Goal: Task Accomplishment & Management: Use online tool/utility

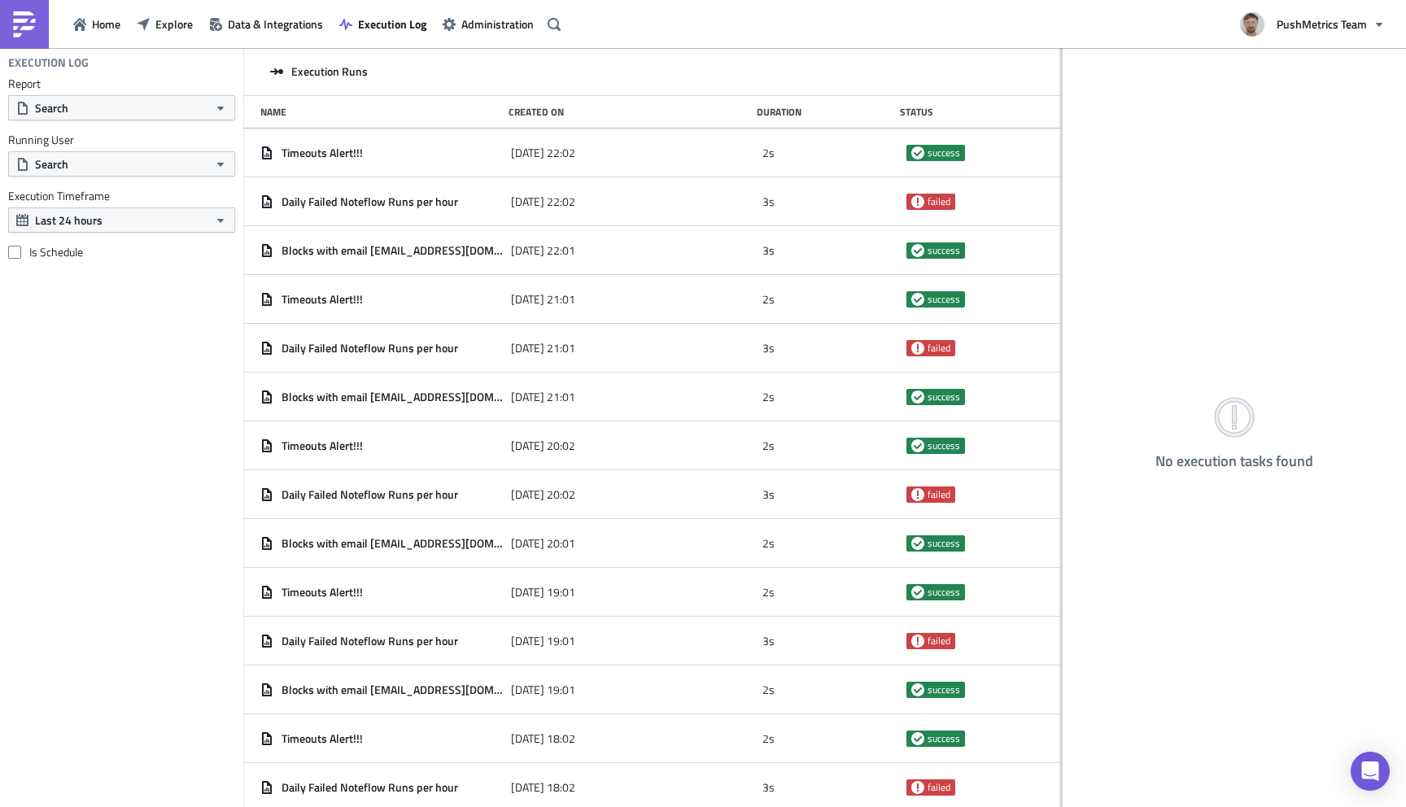
scroll to position [1136, 0]
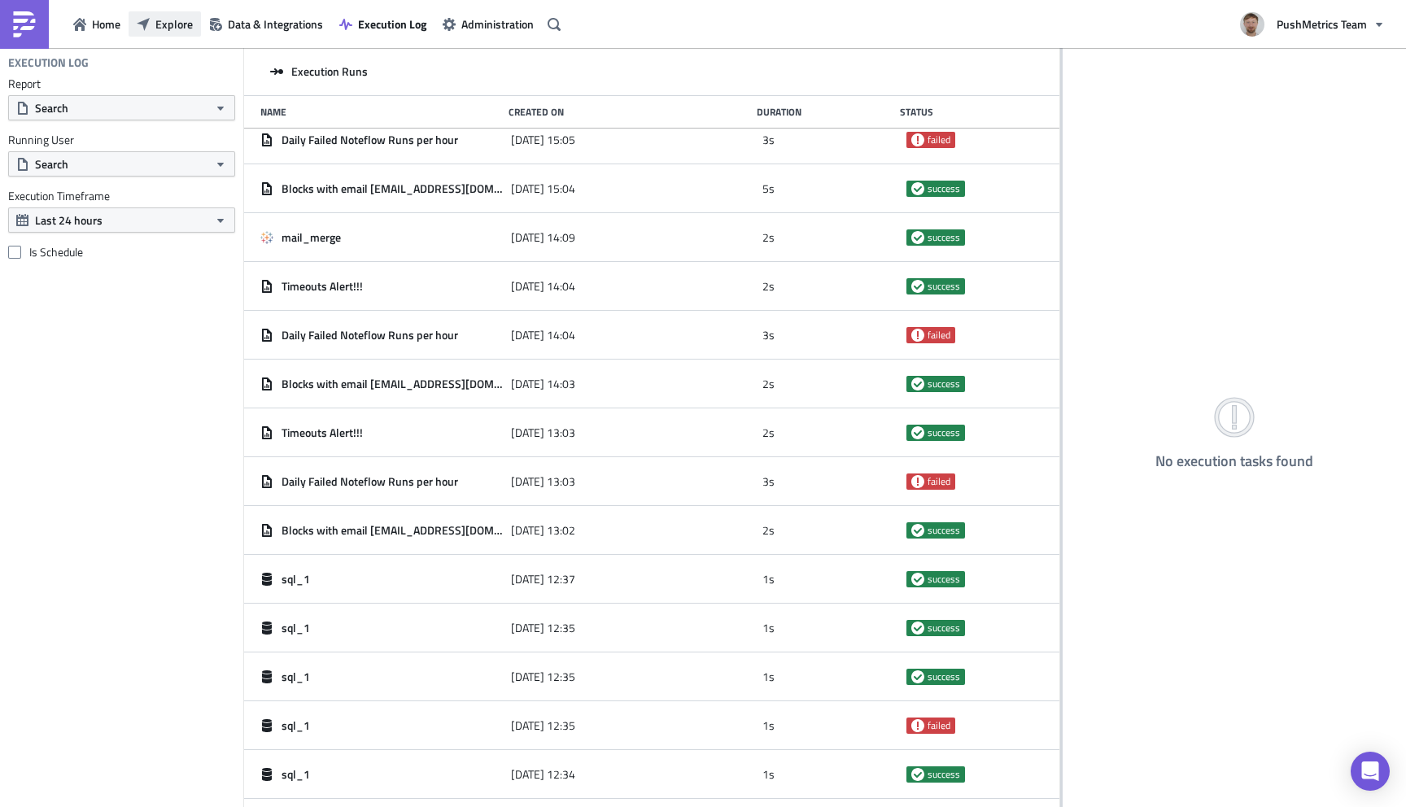
click at [177, 26] on span "Explore" at bounding box center [173, 23] width 37 height 17
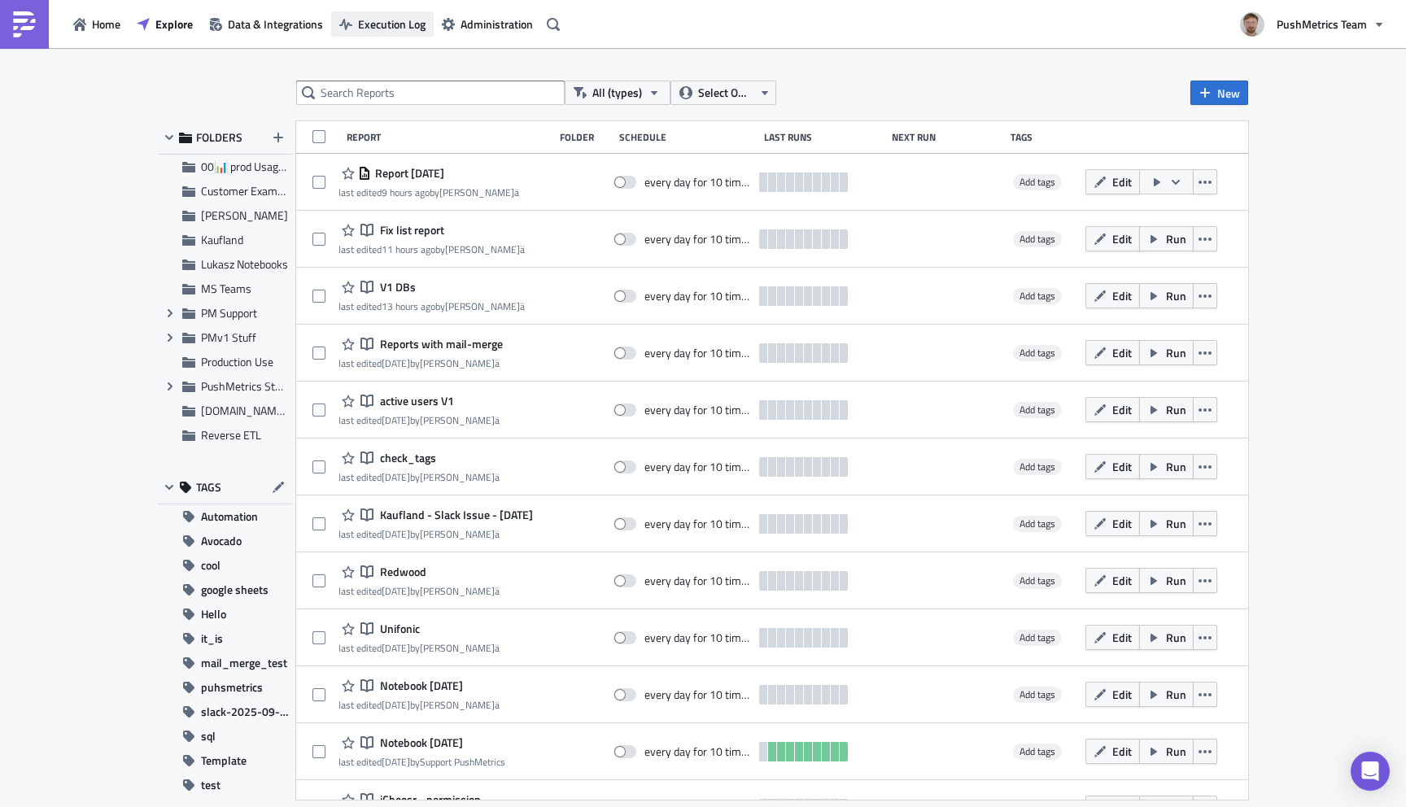
click at [376, 24] on span "Execution Log" at bounding box center [392, 23] width 68 height 17
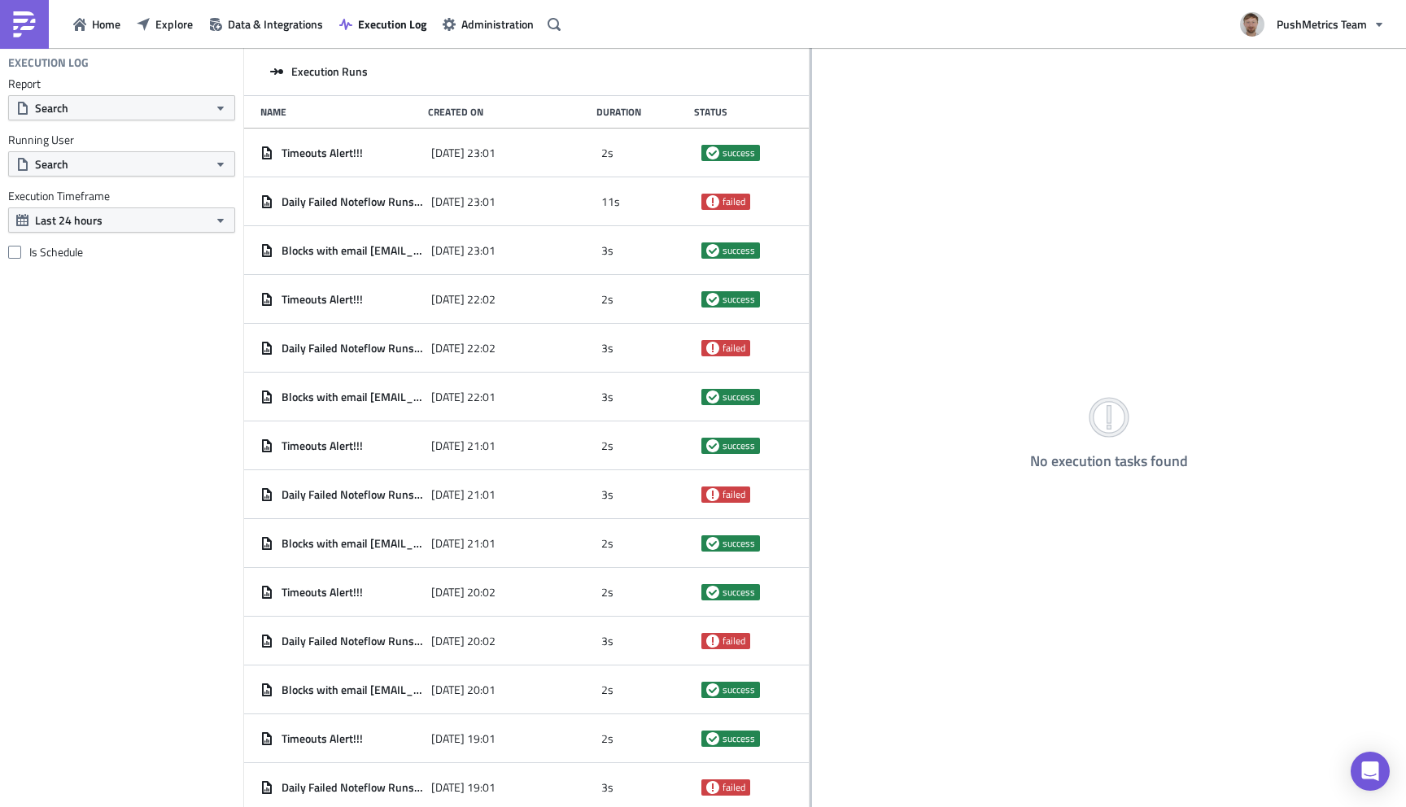
drag, startPoint x: 478, startPoint y: 218, endPoint x: 810, endPoint y: 406, distance: 381.5
click at [810, 406] on div at bounding box center [811, 429] width 2 height 762
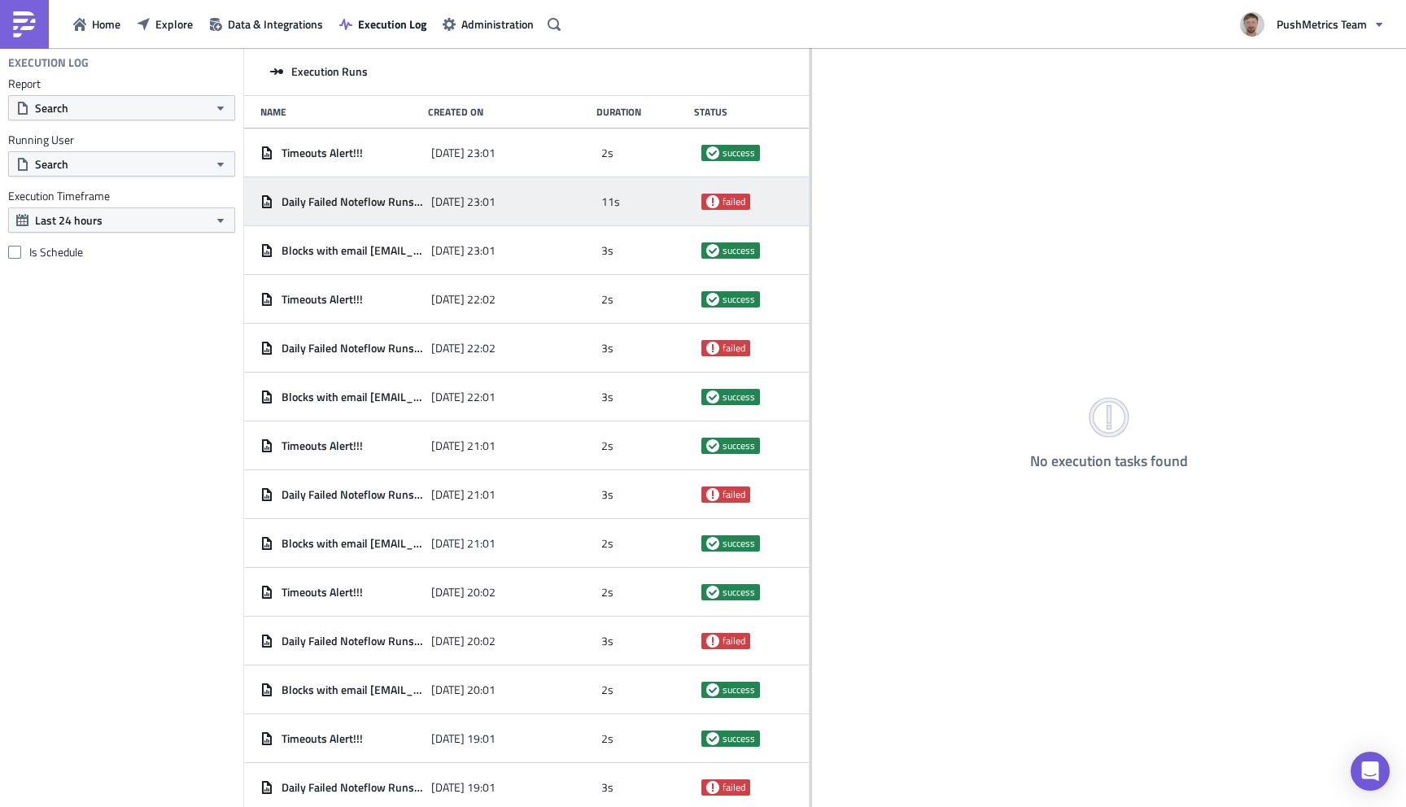
click at [486, 198] on span "[DATE] 23:01" at bounding box center [463, 201] width 64 height 15
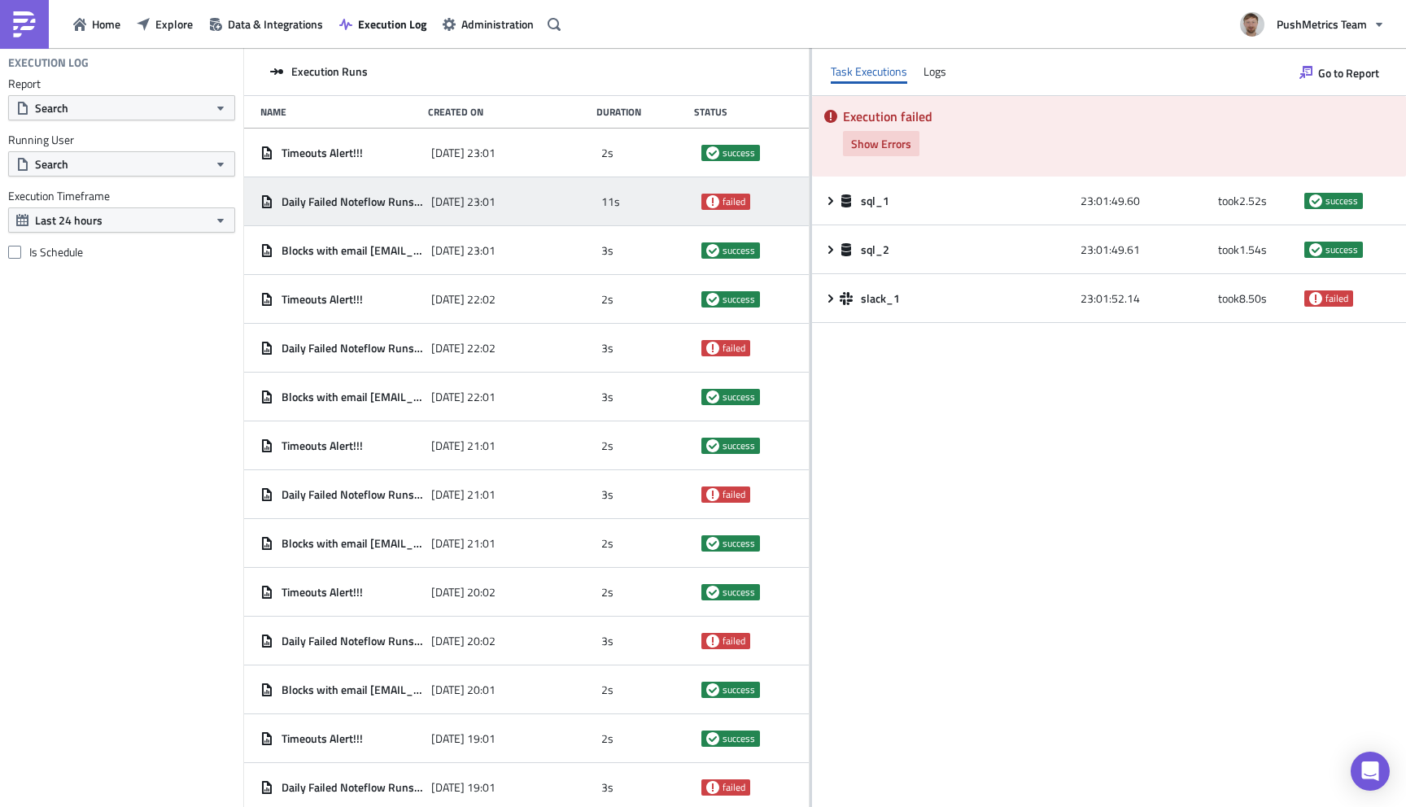
click at [879, 140] on span "Show Errors" at bounding box center [881, 143] width 60 height 17
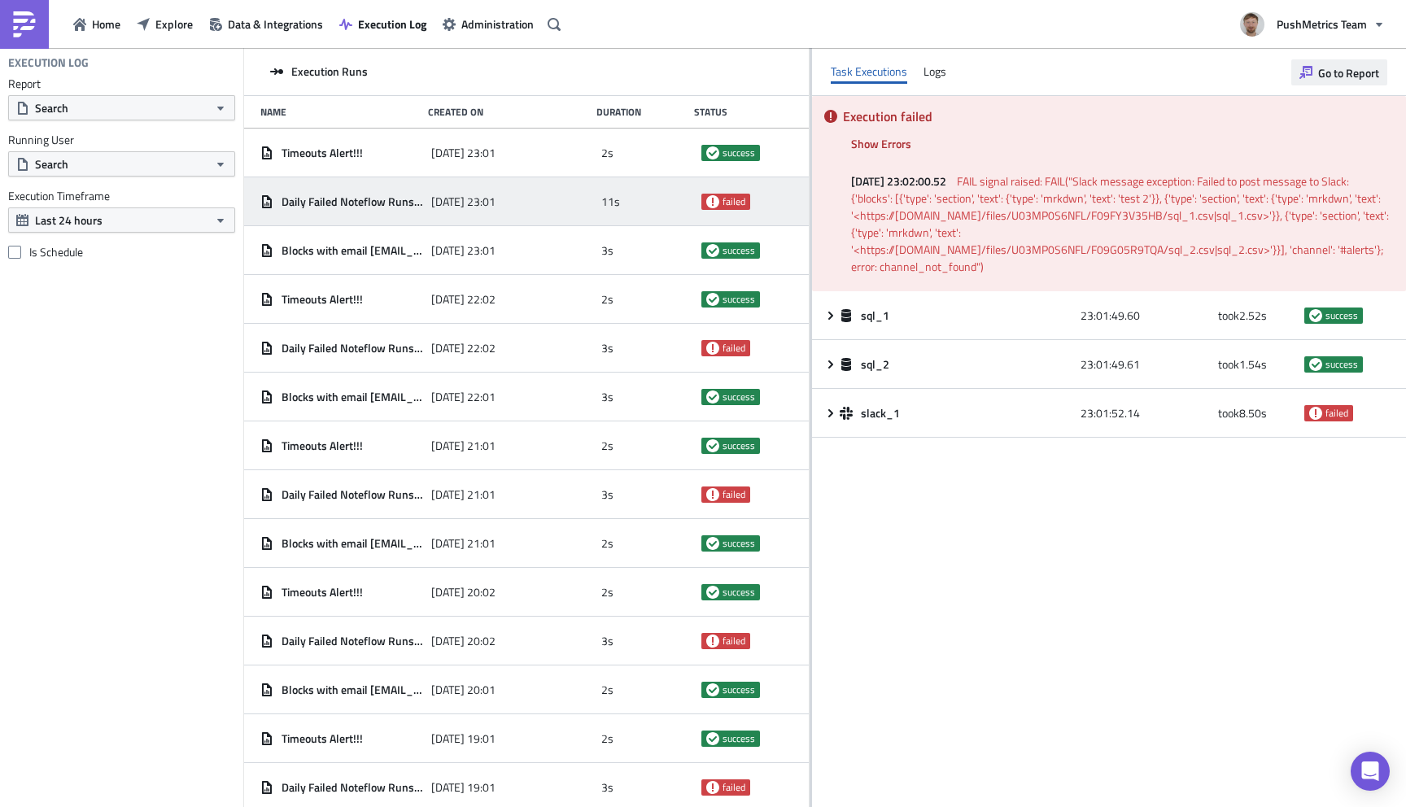
click at [1332, 72] on span "Go to Report" at bounding box center [1348, 72] width 61 height 17
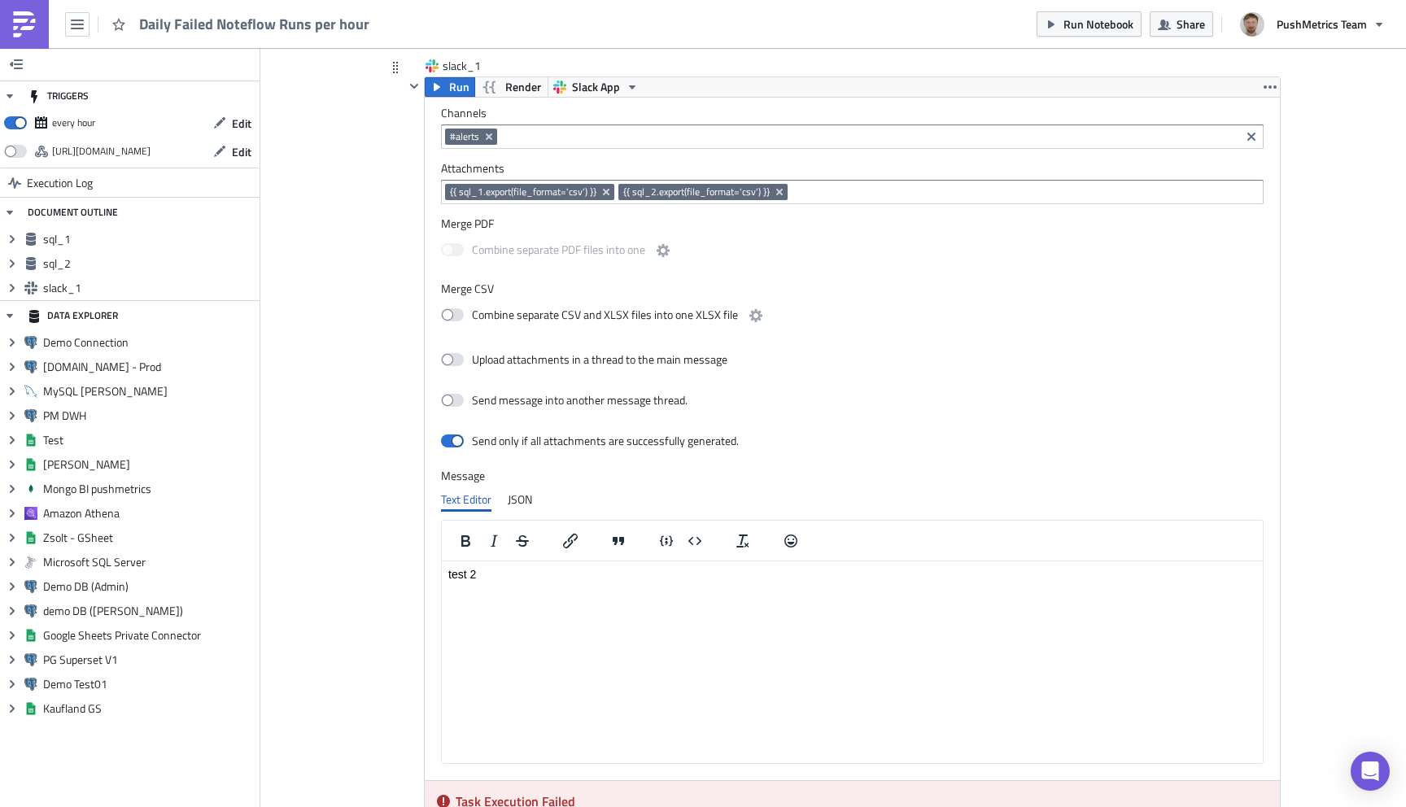
scroll to position [894, 0]
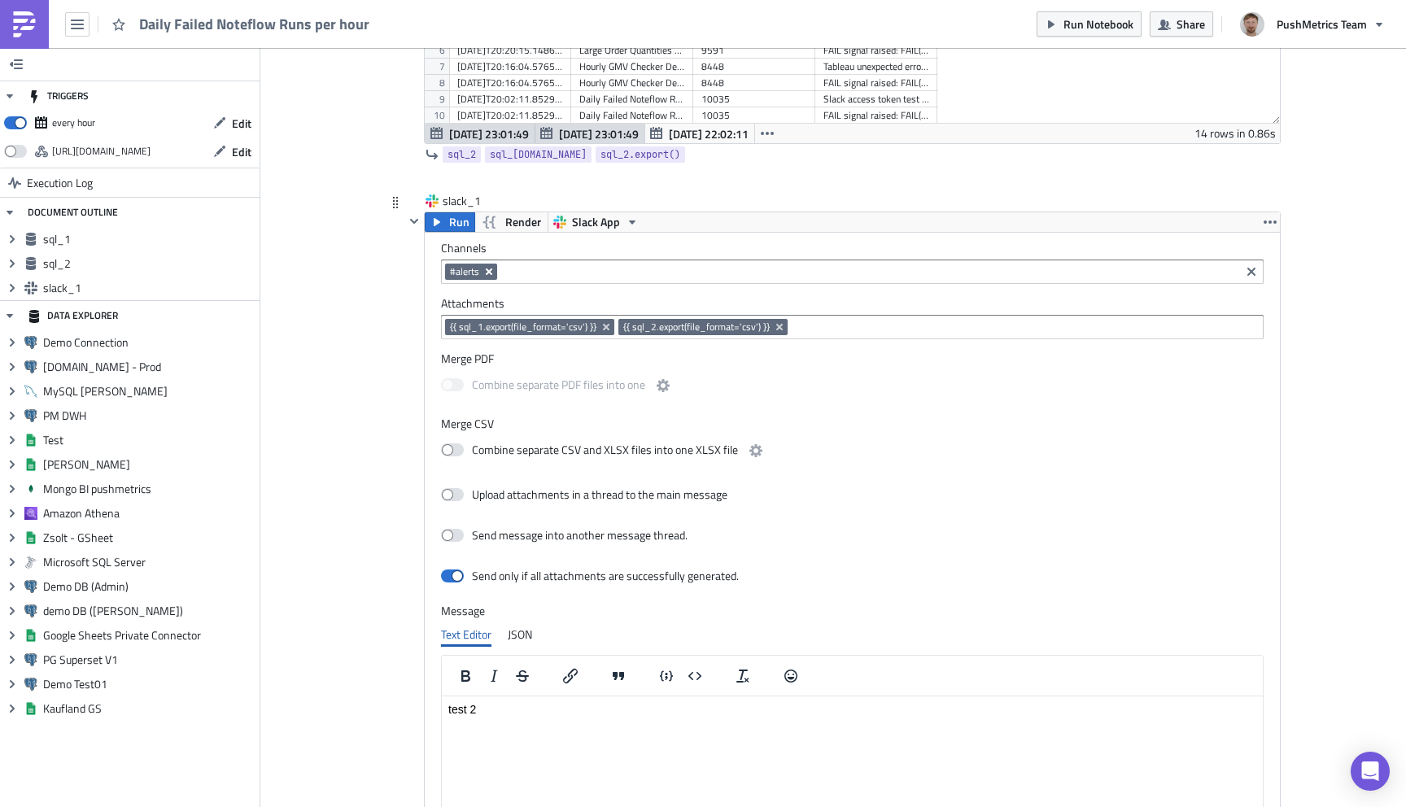
click at [487, 273] on icon "Remove Tag" at bounding box center [488, 271] width 13 height 13
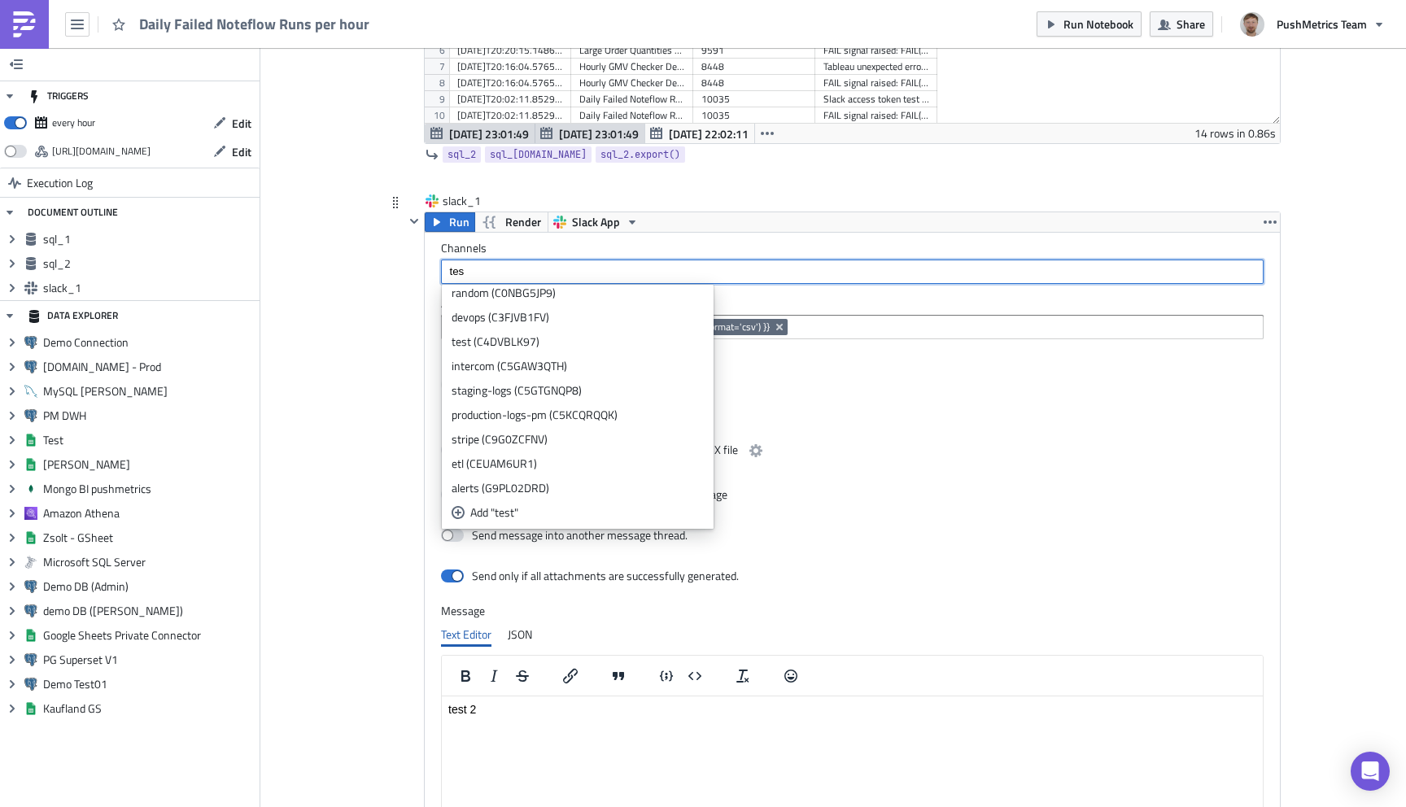
scroll to position [0, 0]
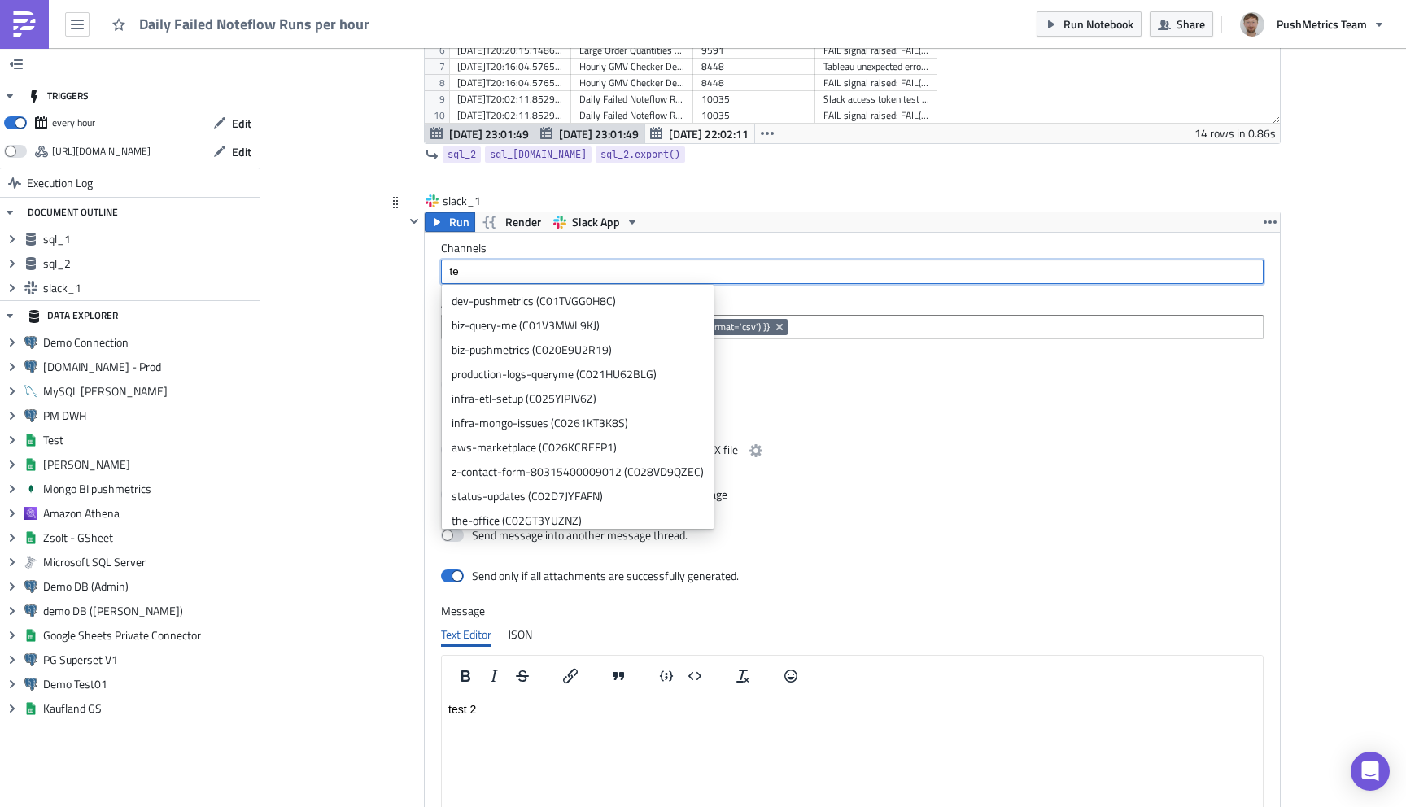
type input "t"
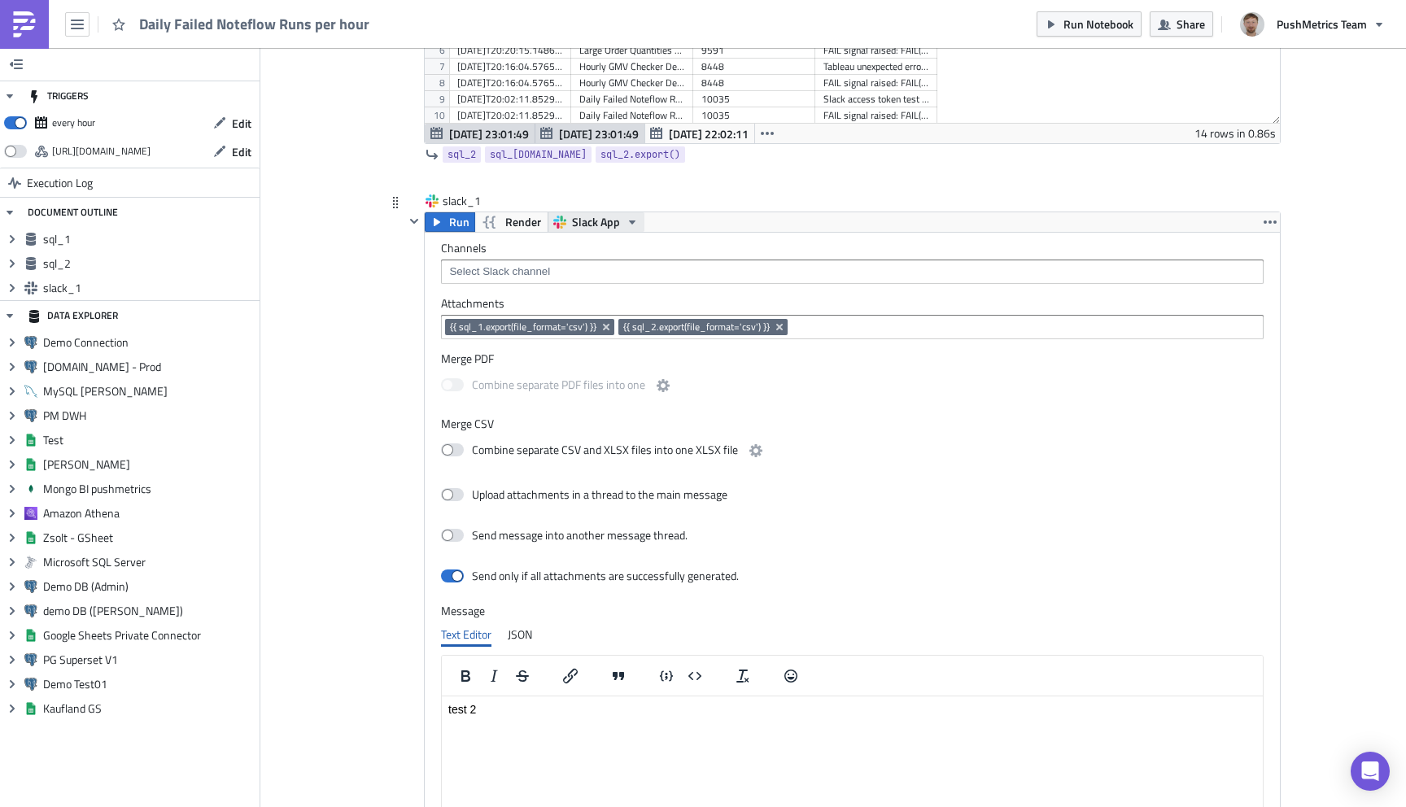
click at [604, 223] on span "Slack App" at bounding box center [596, 222] width 48 height 20
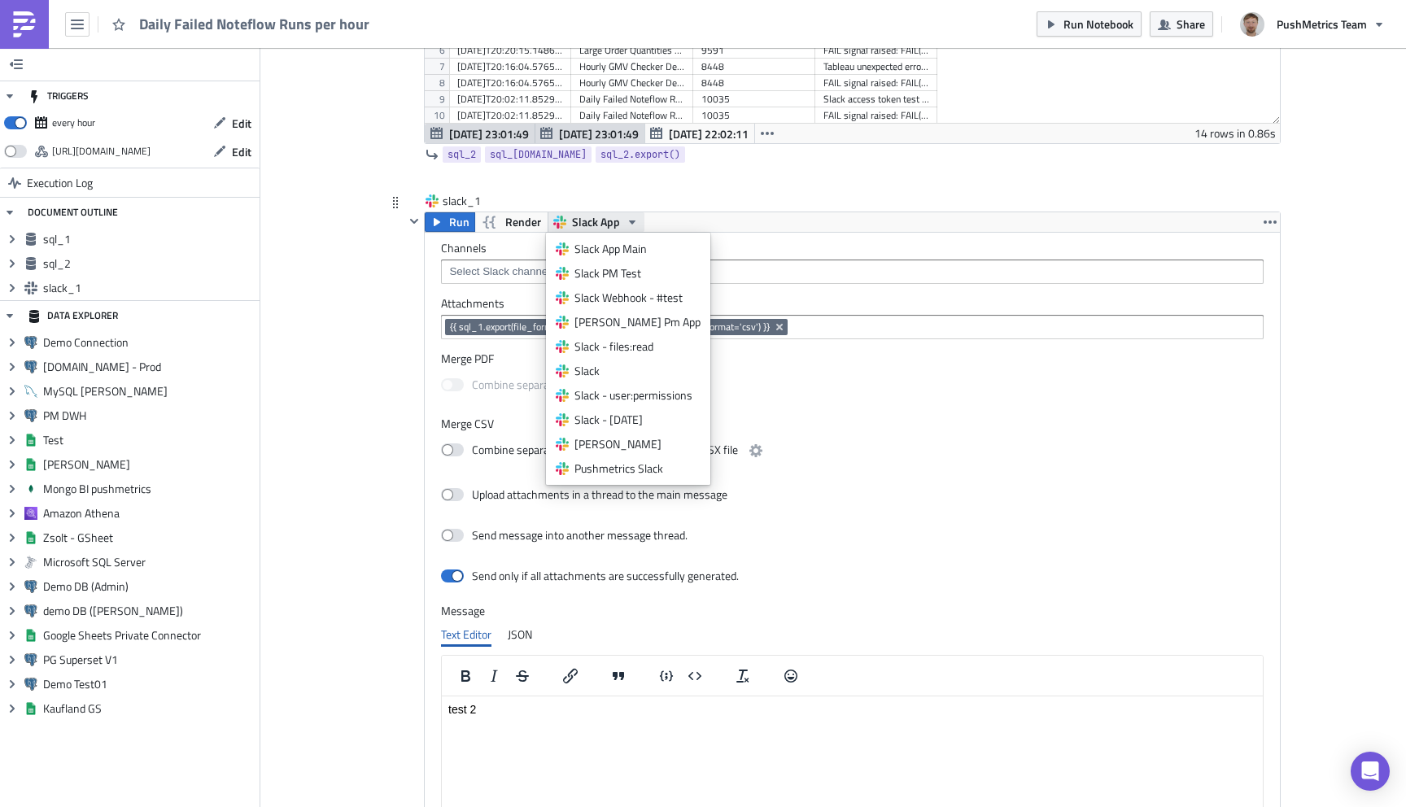
scroll to position [24, 0]
click at [631, 444] on div "Pushmetrics Slack" at bounding box center [637, 444] width 126 height 16
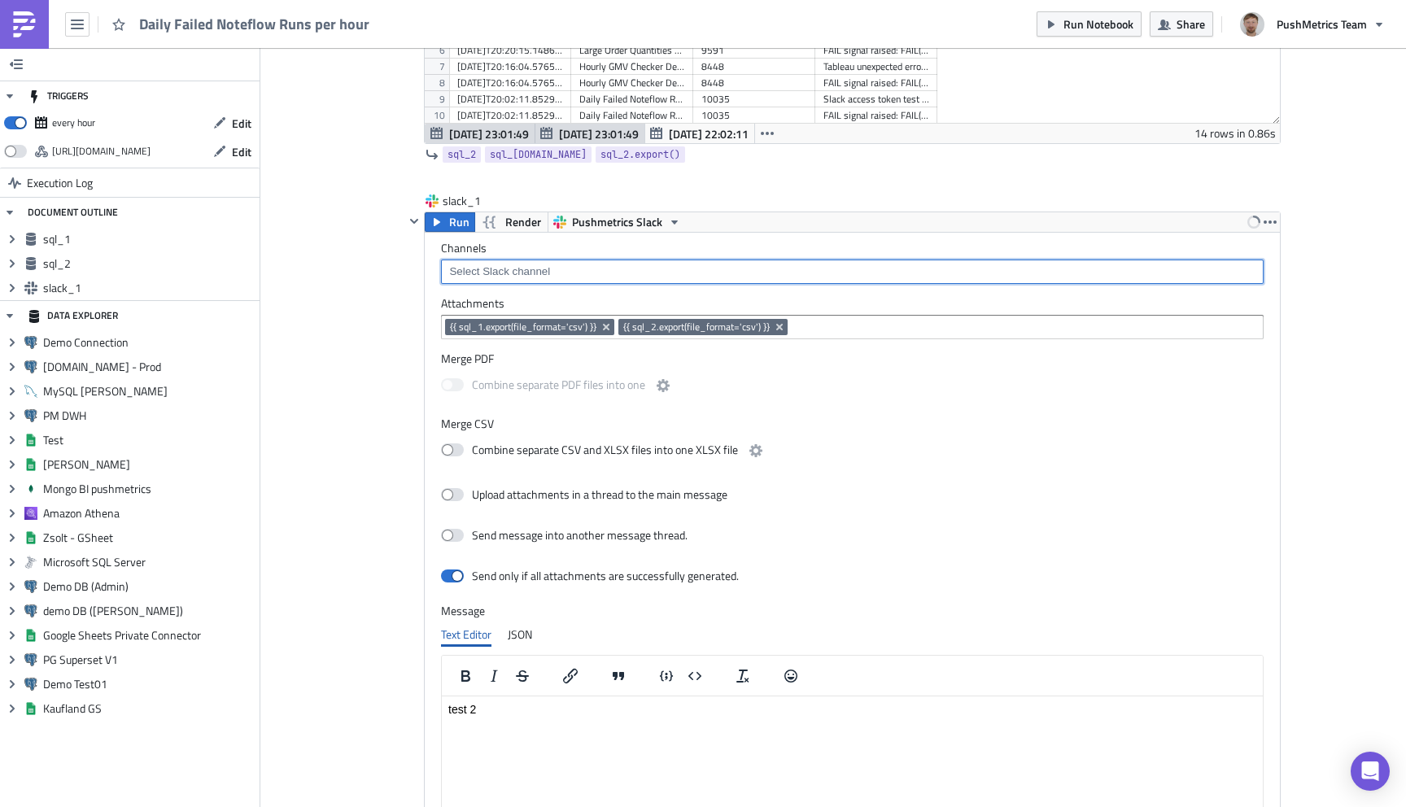
click at [509, 274] on input at bounding box center [851, 272] width 813 height 16
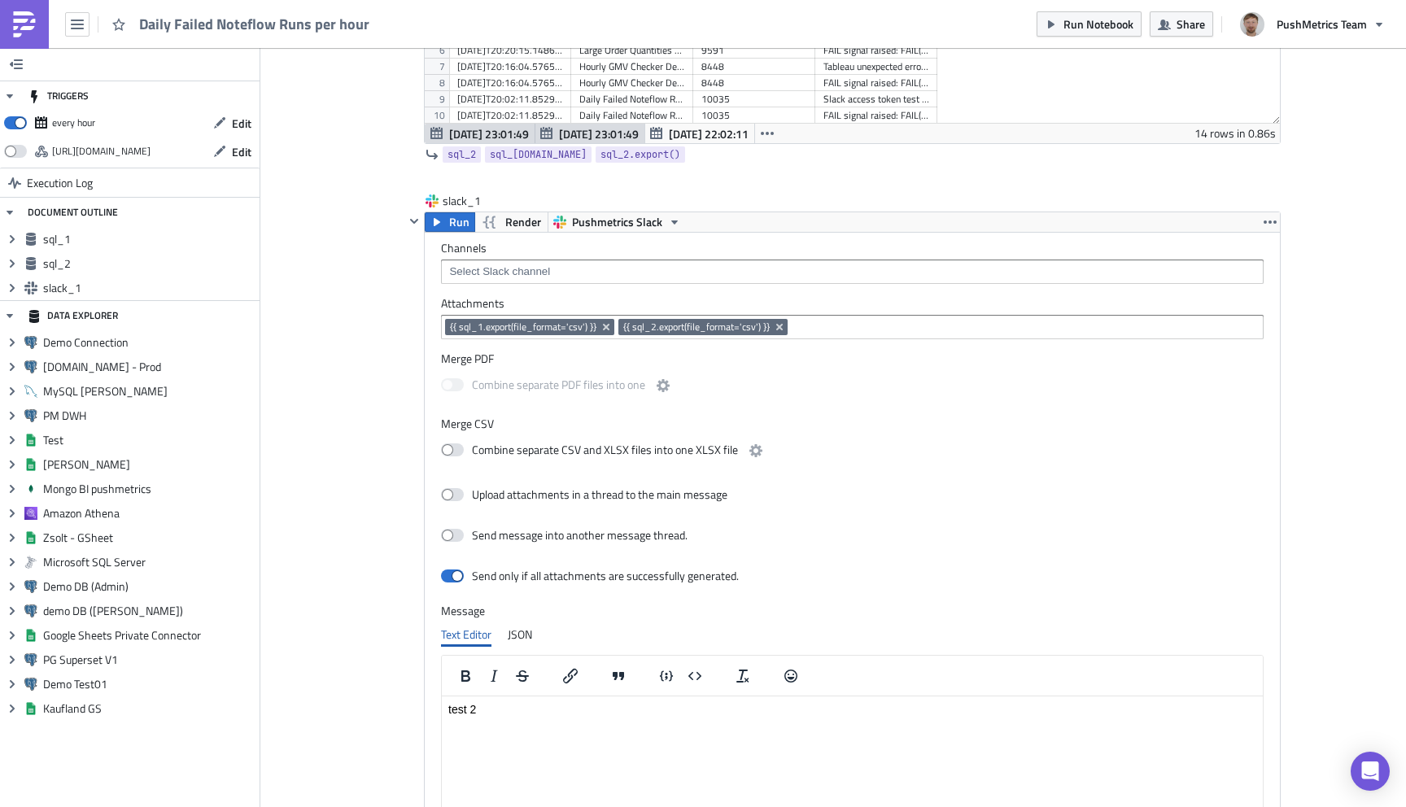
click at [592, 211] on div "slack_1" at bounding box center [842, 202] width 876 height 19
click at [594, 223] on span "Pushmetrics Slack" at bounding box center [617, 222] width 90 height 20
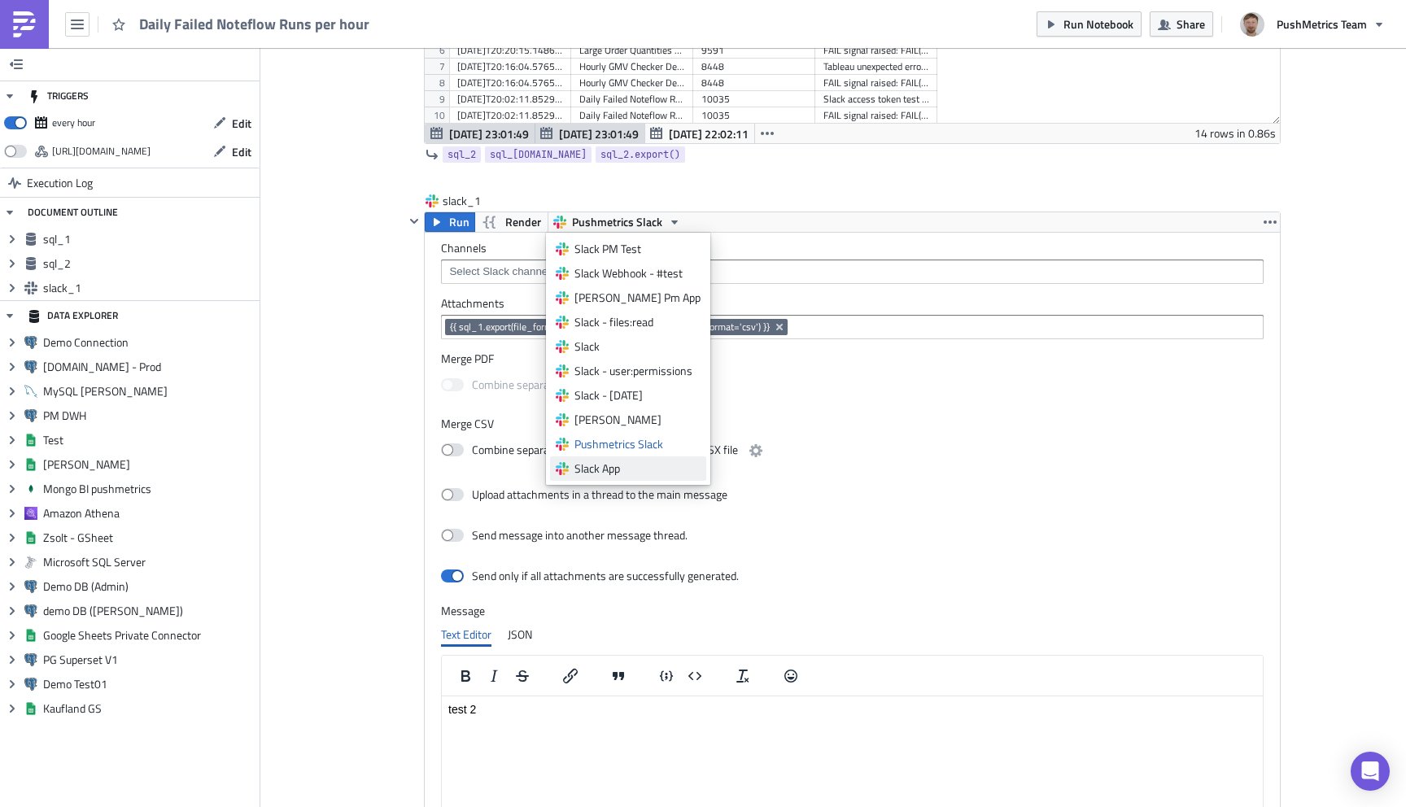
click at [631, 459] on link "Slack App" at bounding box center [628, 468] width 156 height 24
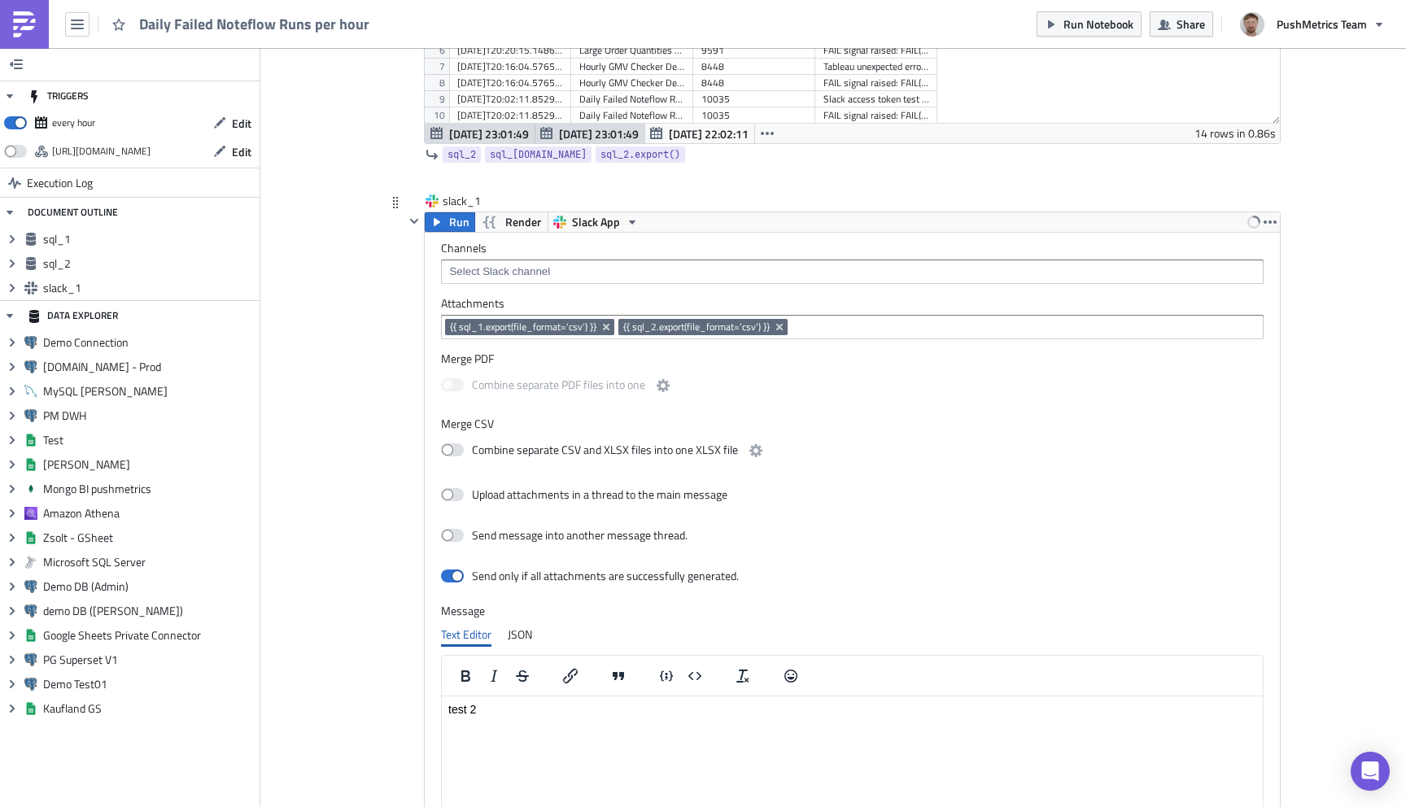
click at [483, 268] on input at bounding box center [851, 272] width 813 height 16
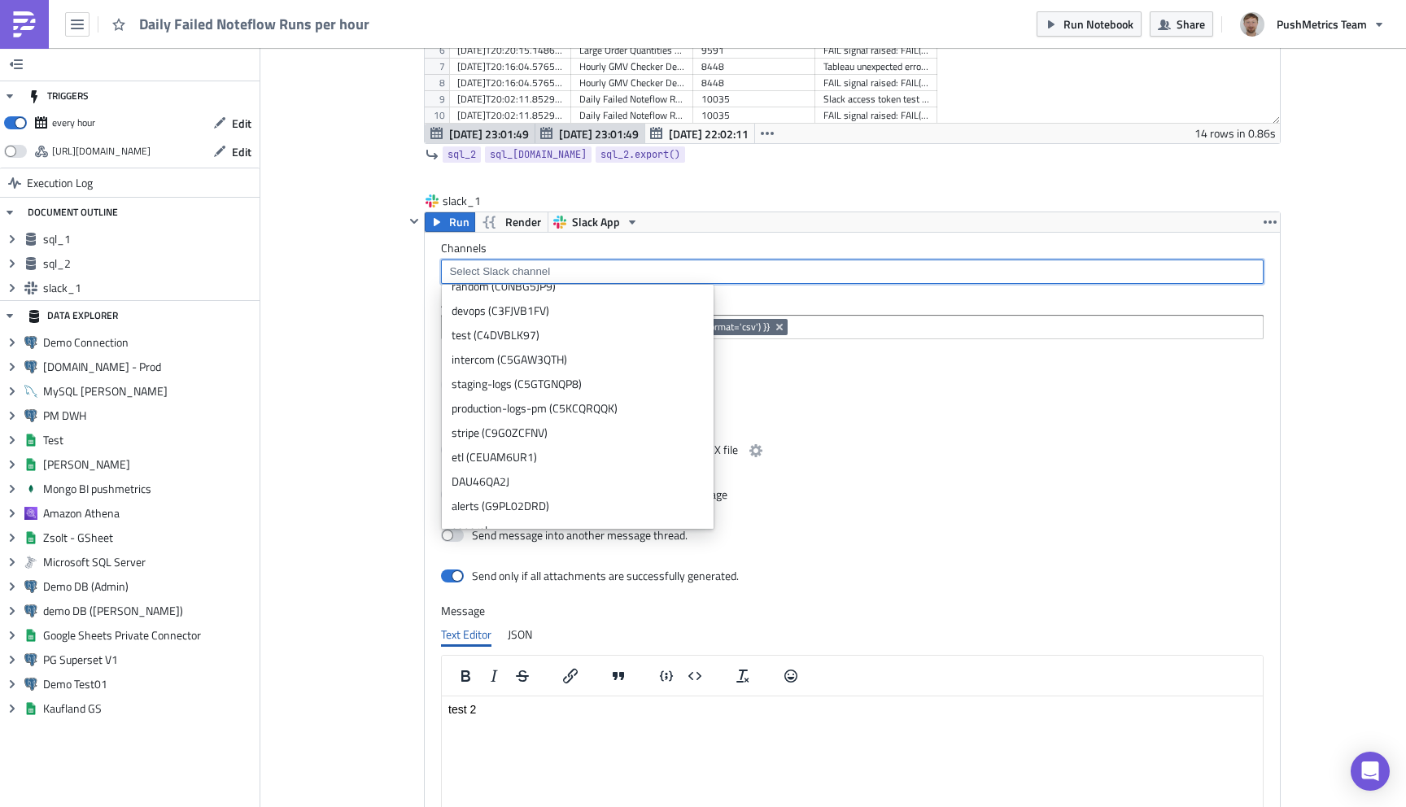
scroll to position [545, 0]
click at [552, 484] on div "alerts (G9PL02DRD)" at bounding box center [578, 488] width 252 height 16
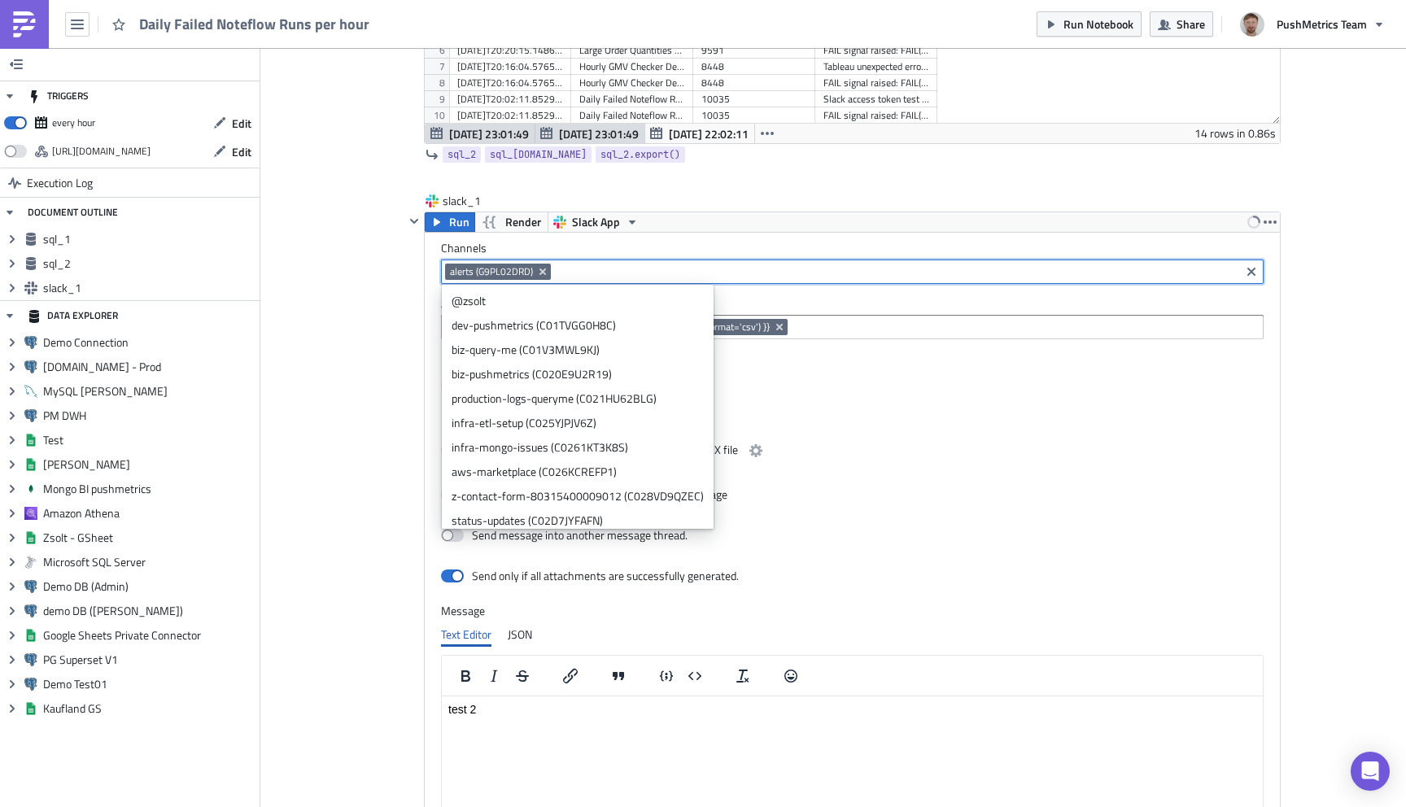
click at [352, 416] on div "Add Image Execution Log Daily Failed Noteflow Runs per hour sql_1 Run Render [D…" at bounding box center [833, 150] width 1146 height 1992
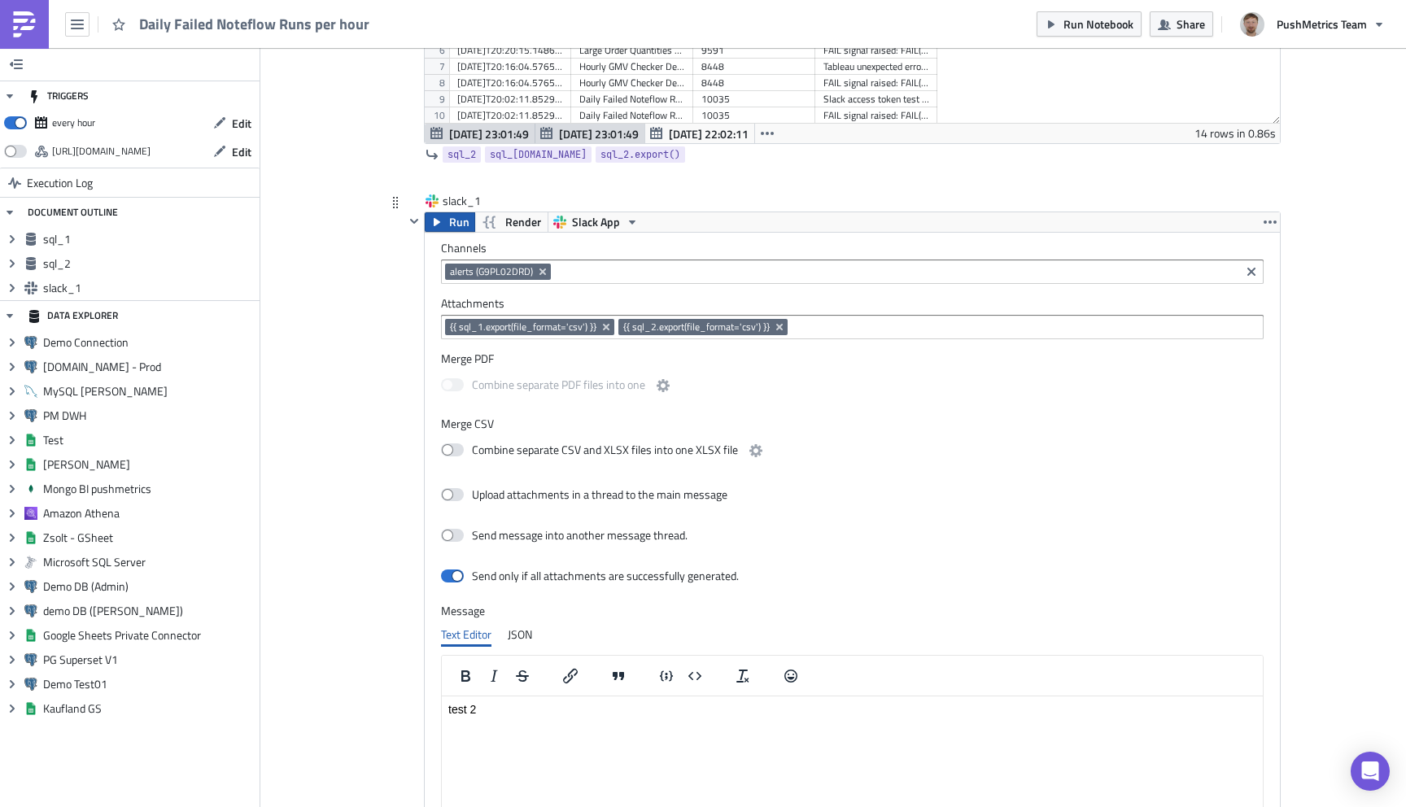
click at [456, 225] on span "Run" at bounding box center [459, 222] width 20 height 20
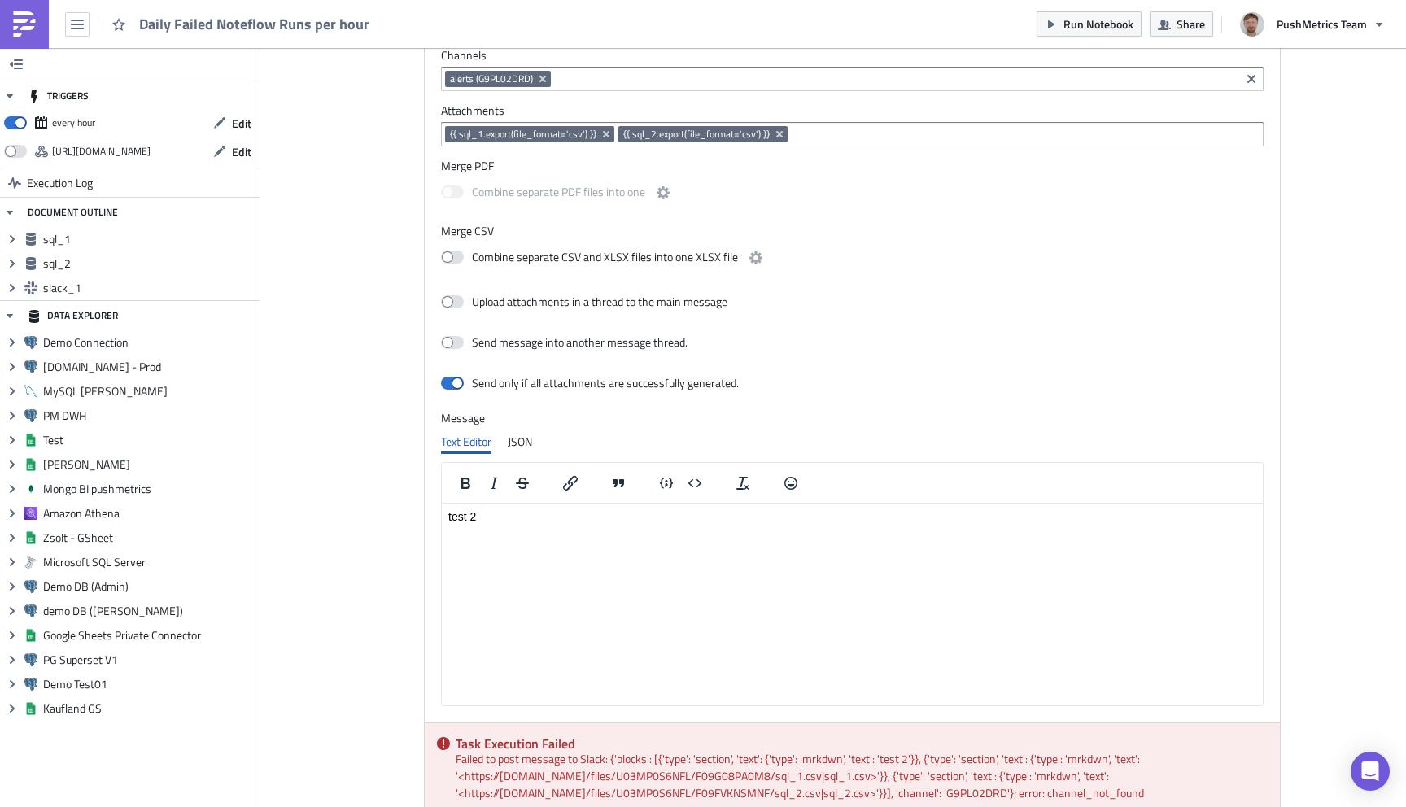
scroll to position [989, 0]
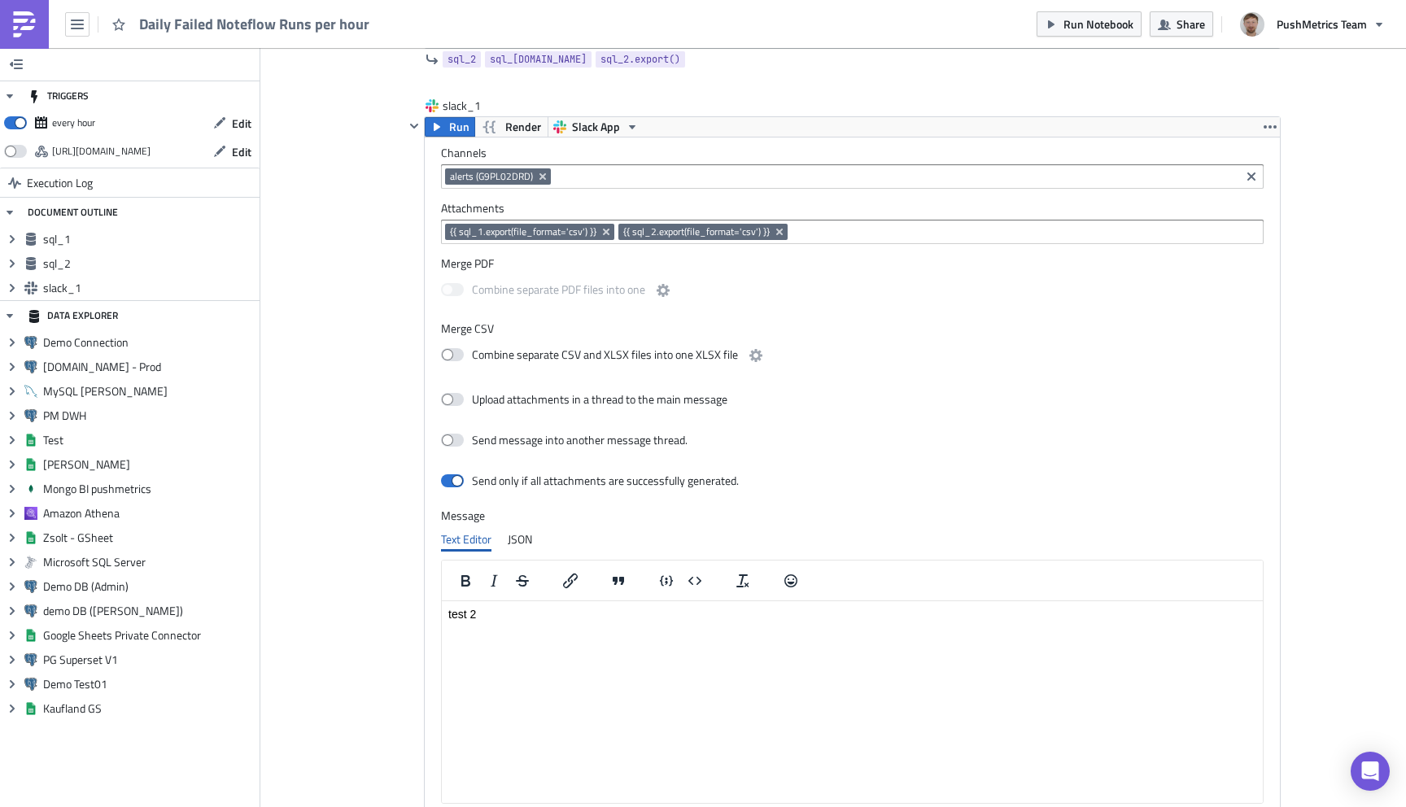
click at [20, 25] on img at bounding box center [24, 24] width 26 height 26
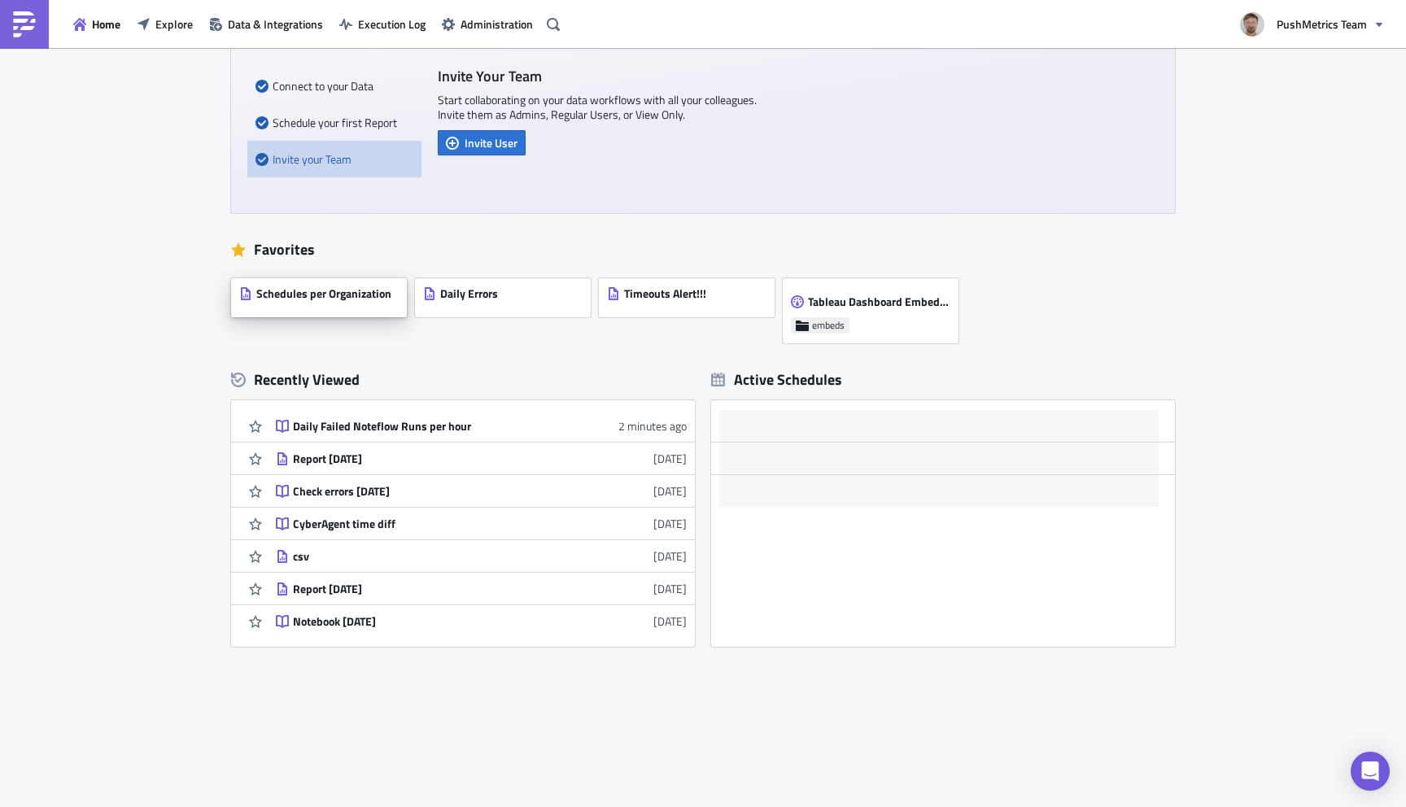
scroll to position [127, 0]
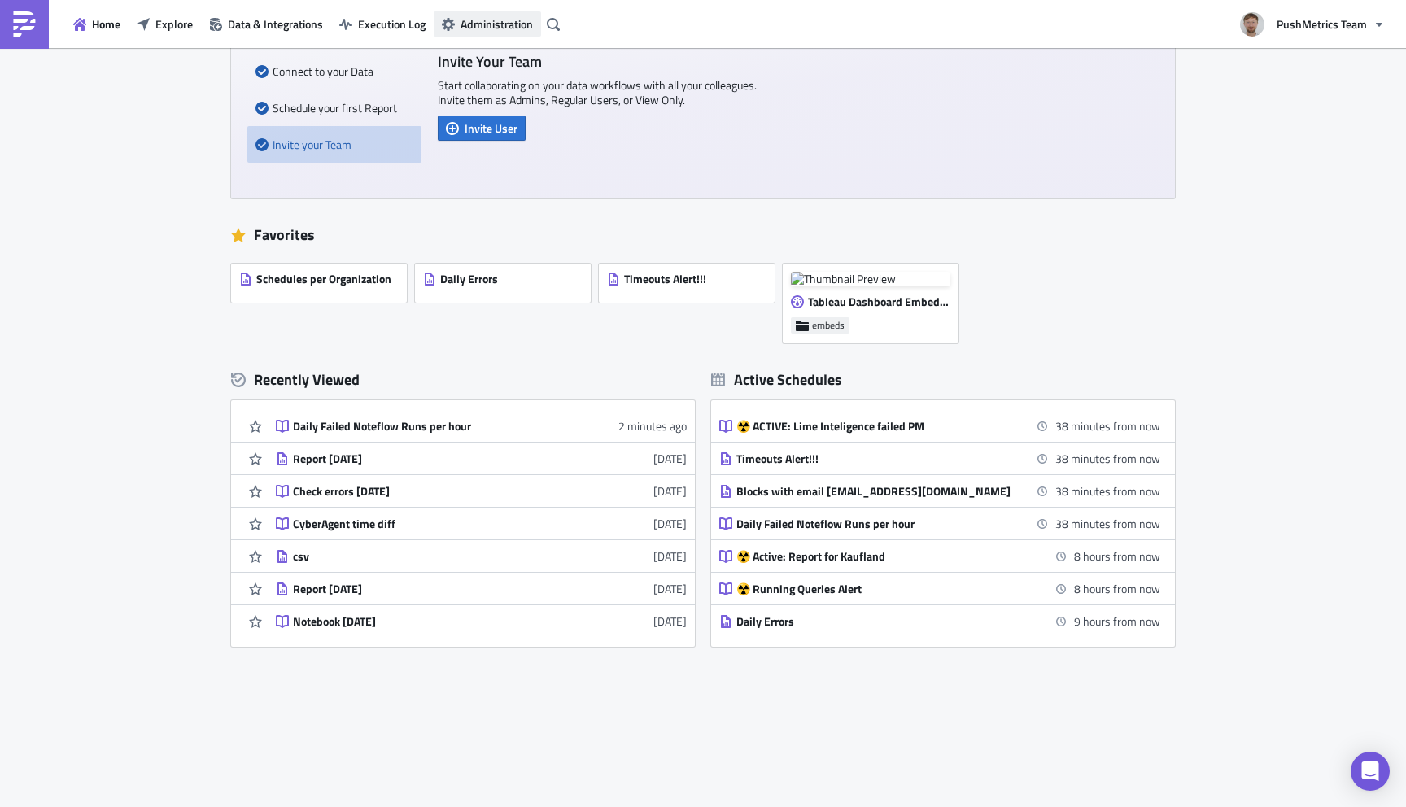
click at [482, 26] on span "Administration" at bounding box center [496, 23] width 72 height 17
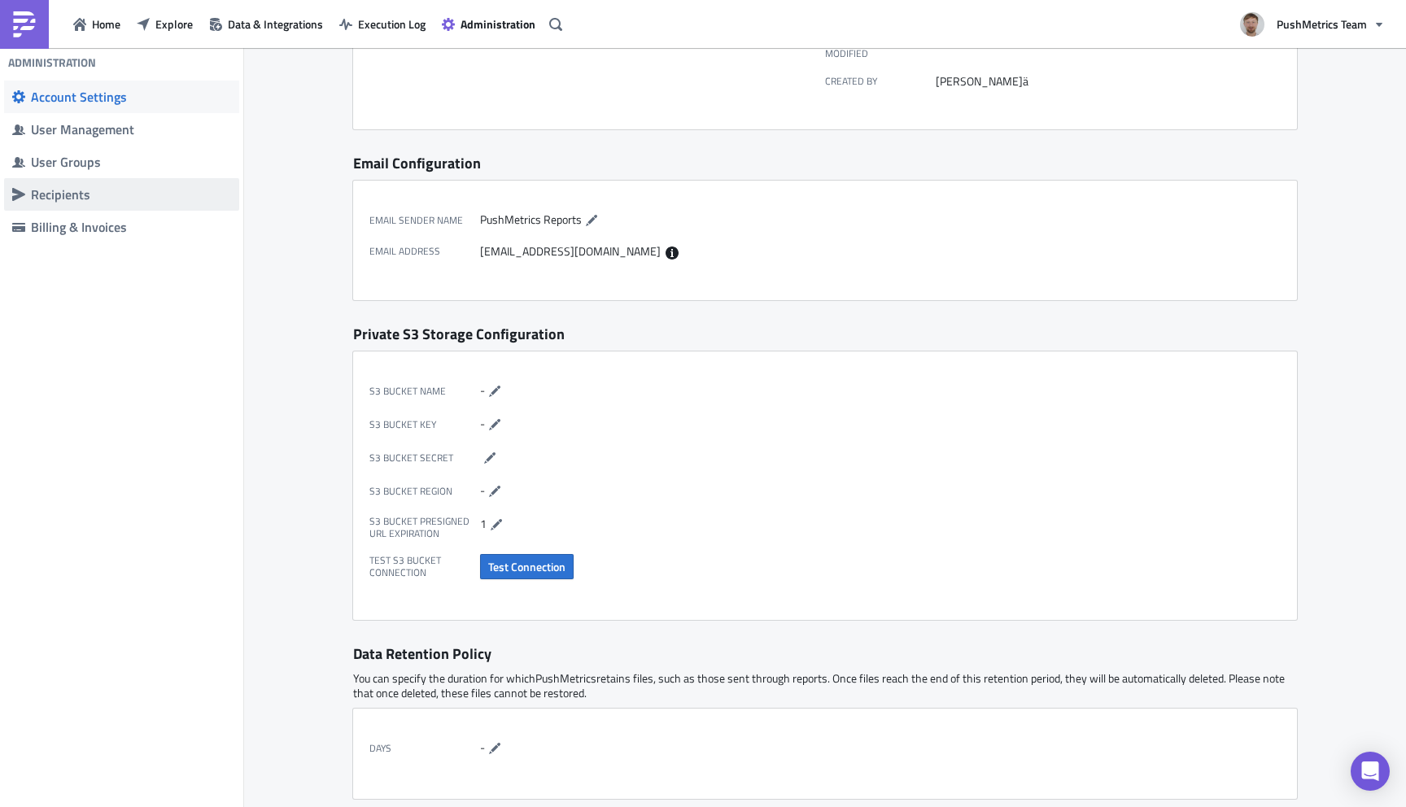
click at [92, 199] on div "Recipients" at bounding box center [131, 194] width 200 height 16
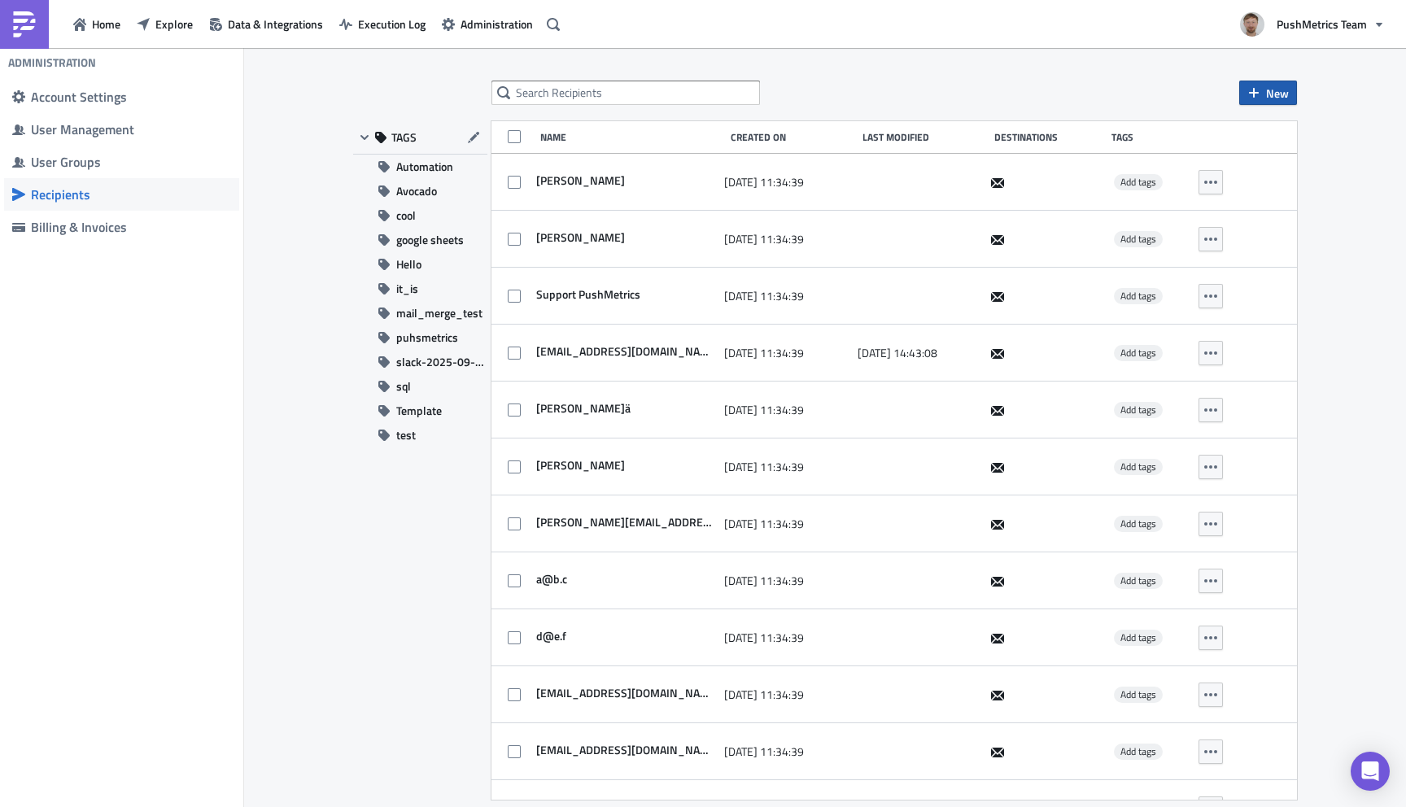
click at [1265, 95] on button "New" at bounding box center [1268, 93] width 58 height 24
click at [1244, 181] on div "Import recipients from Slack" at bounding box center [1219, 182] width 135 height 16
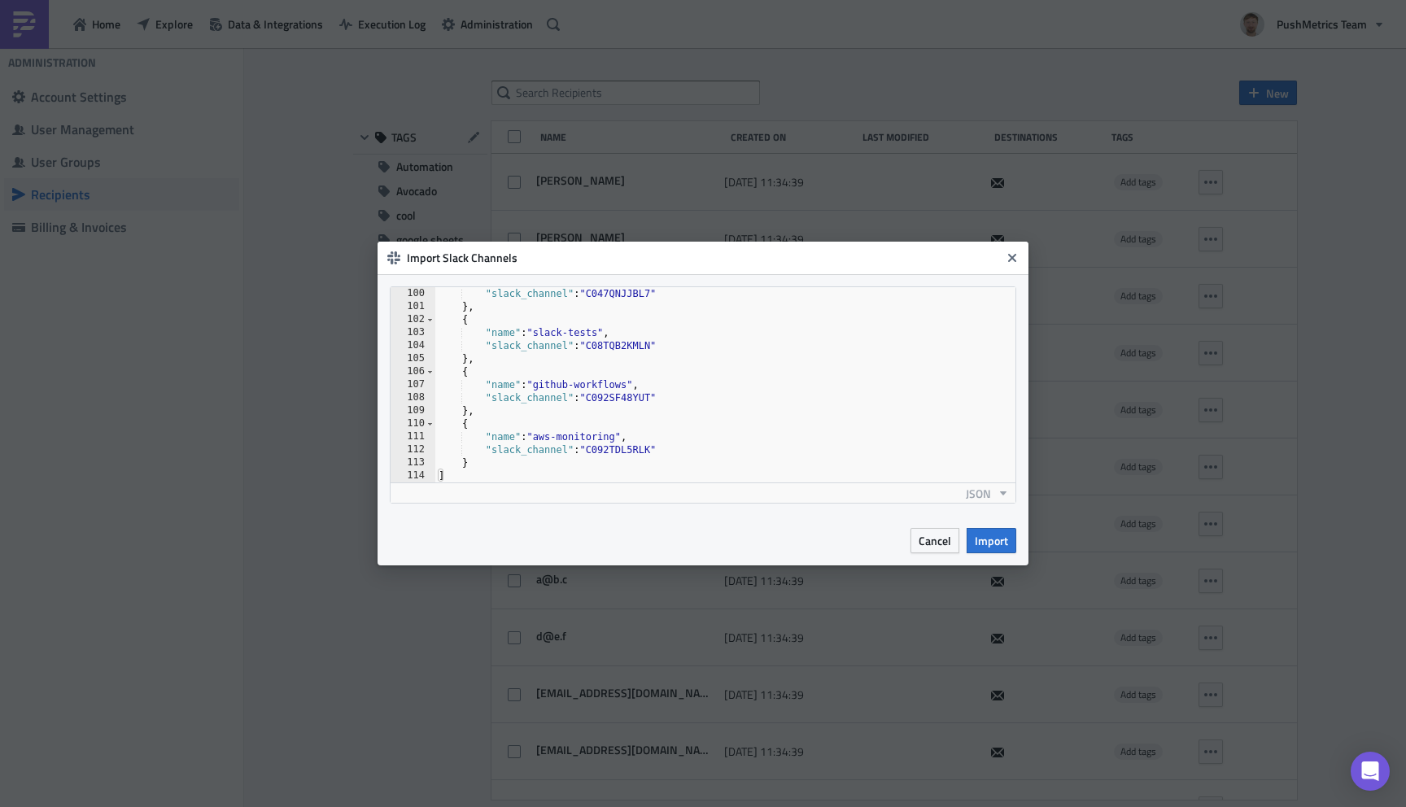
scroll to position [1289, 0]
click at [926, 543] on span "Cancel" at bounding box center [935, 540] width 33 height 17
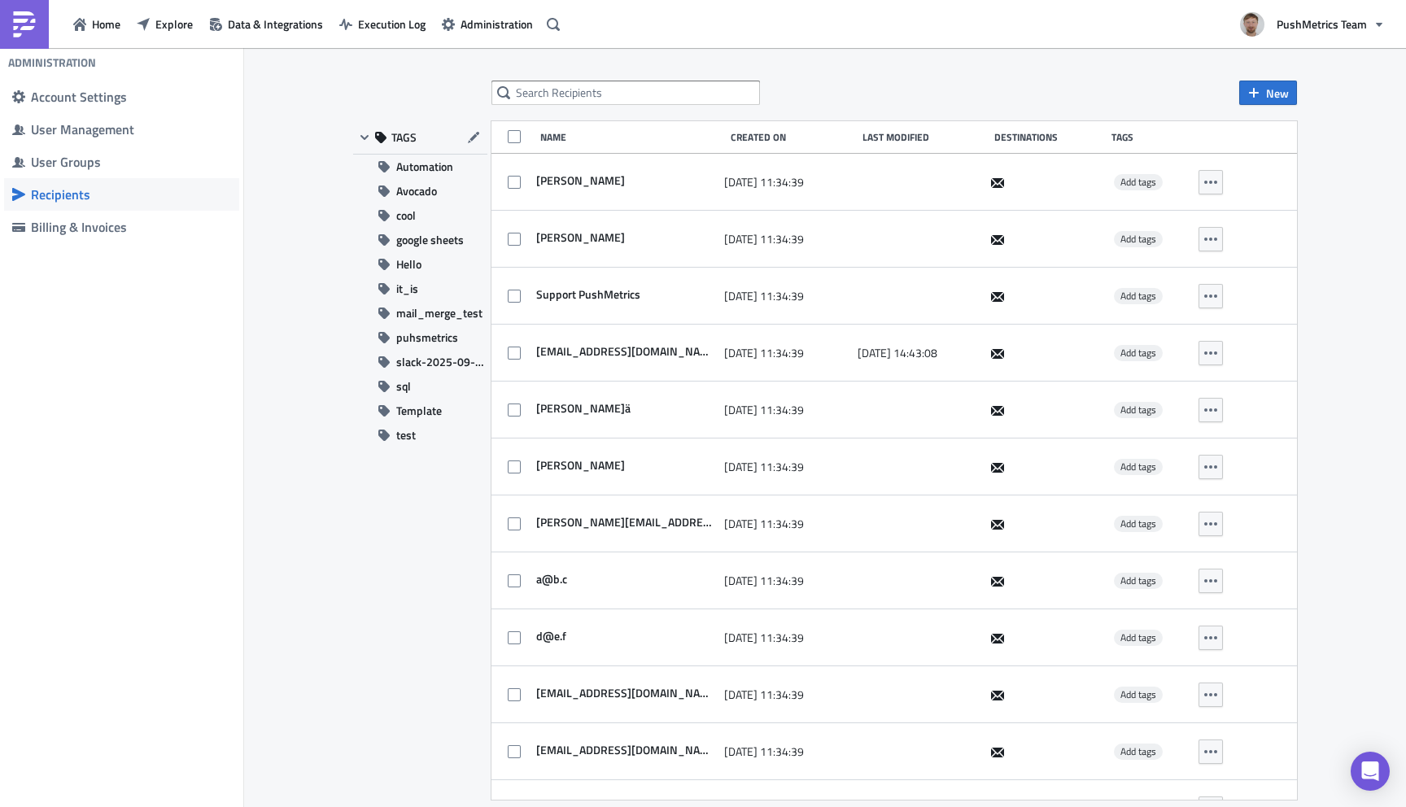
click at [1264, 77] on div "New TAGS Automation Avocado cool google sheets Hello it_is mail_merge_test puhs…" at bounding box center [825, 429] width 1162 height 762
click at [1266, 90] on span "New" at bounding box center [1277, 93] width 23 height 17
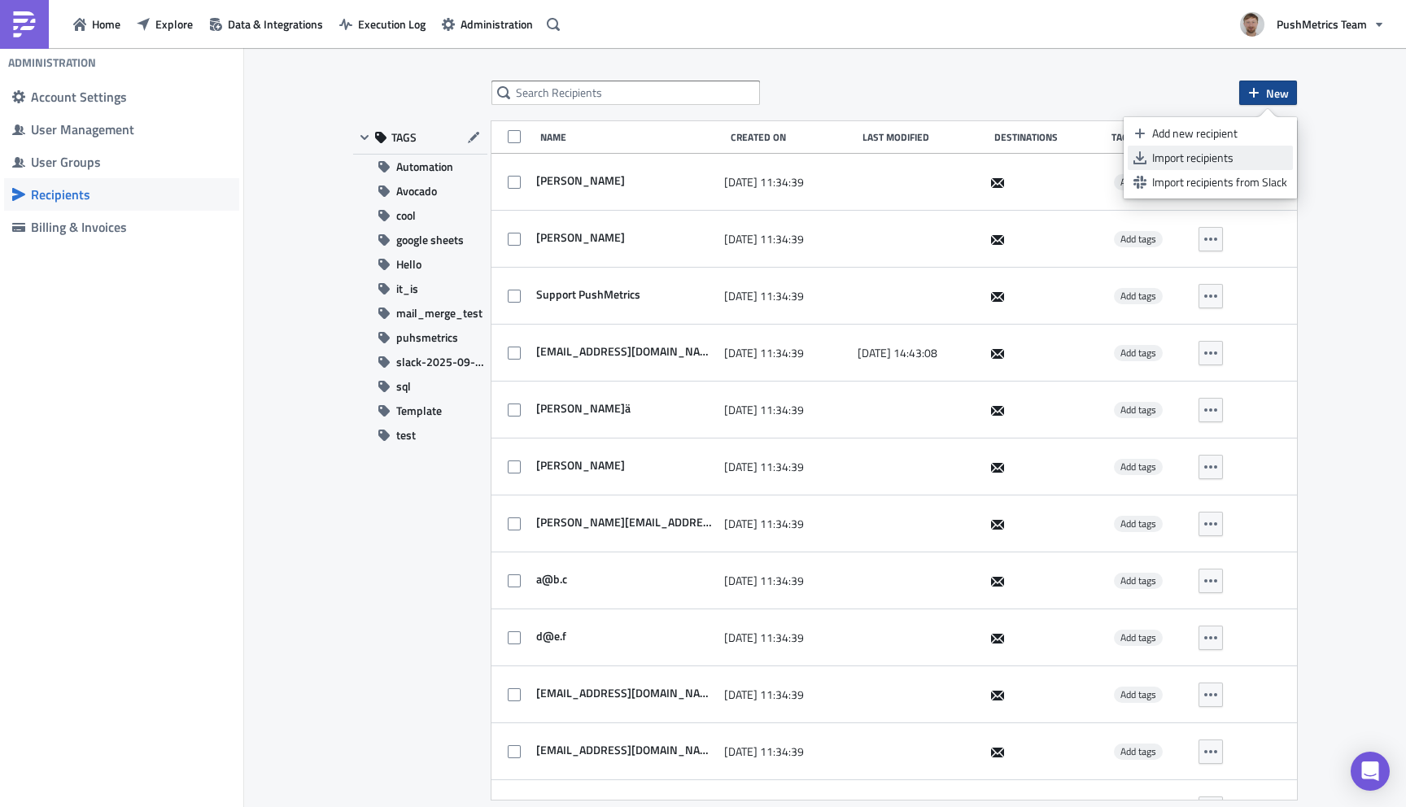
click at [1229, 152] on div "Import recipients" at bounding box center [1219, 158] width 135 height 16
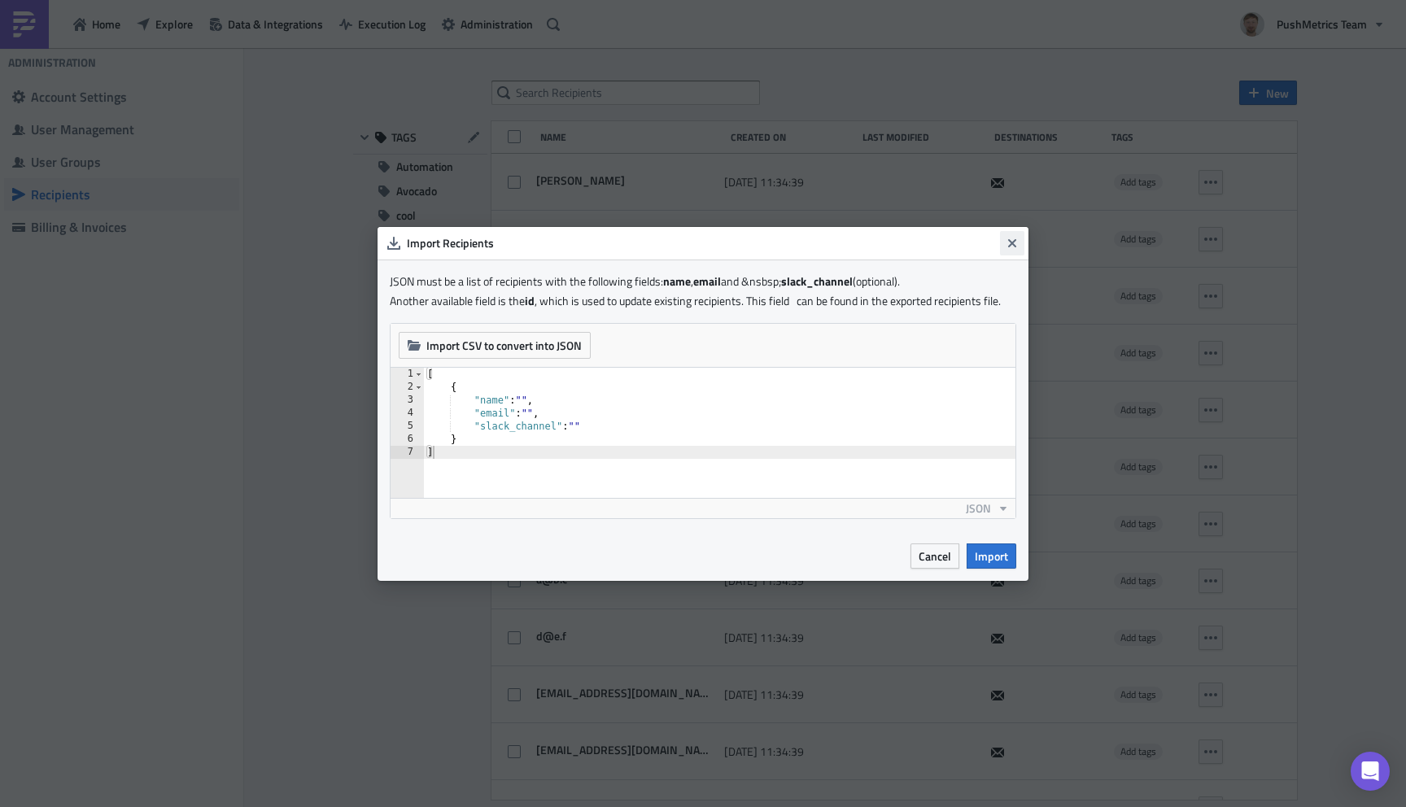
click at [1014, 242] on icon "Close" at bounding box center [1012, 242] width 8 height 8
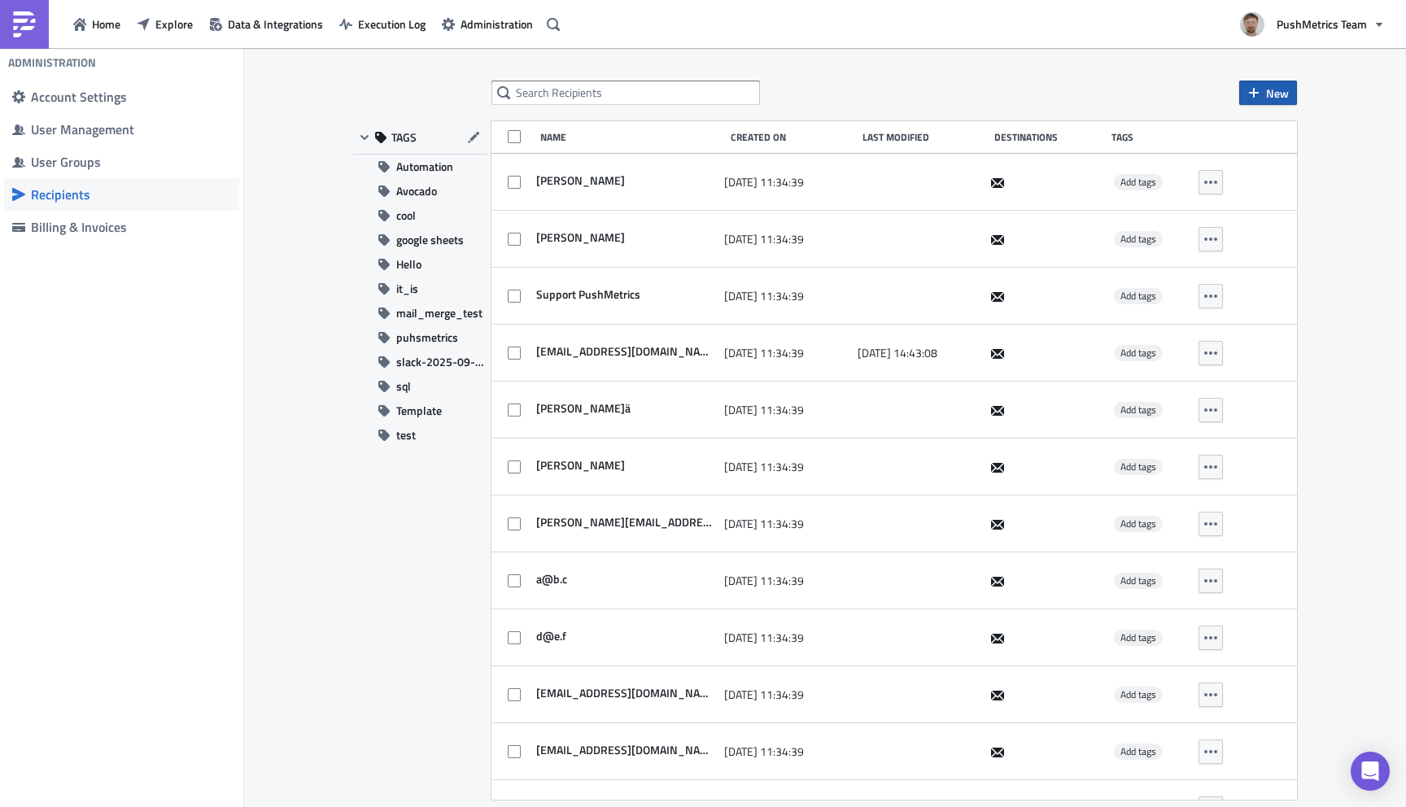
click at [1255, 94] on icon "button" at bounding box center [1253, 92] width 13 height 13
click at [1224, 185] on div "Import recipients from Slack" at bounding box center [1219, 182] width 135 height 16
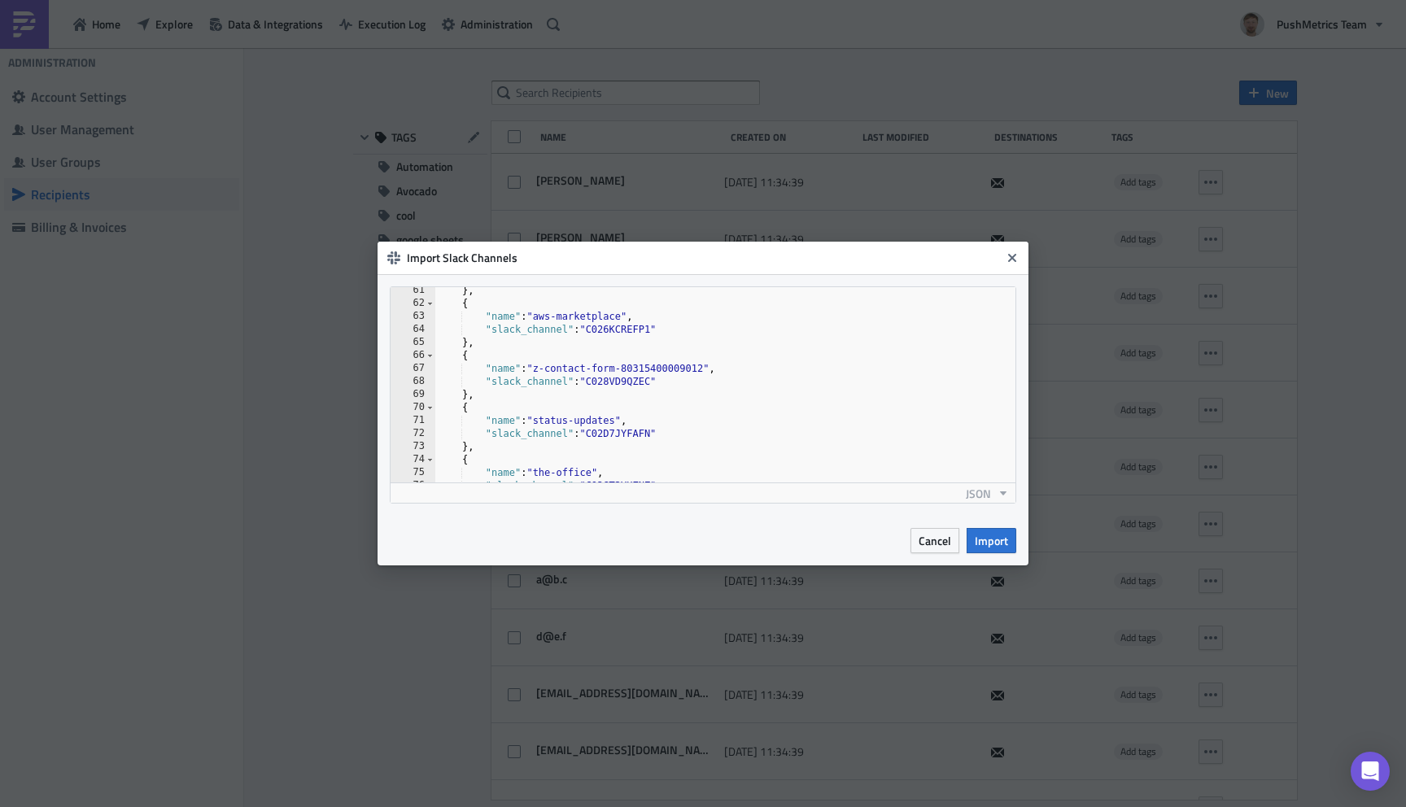
scroll to position [784, 0]
click at [1012, 255] on icon "Close" at bounding box center [1012, 257] width 13 height 13
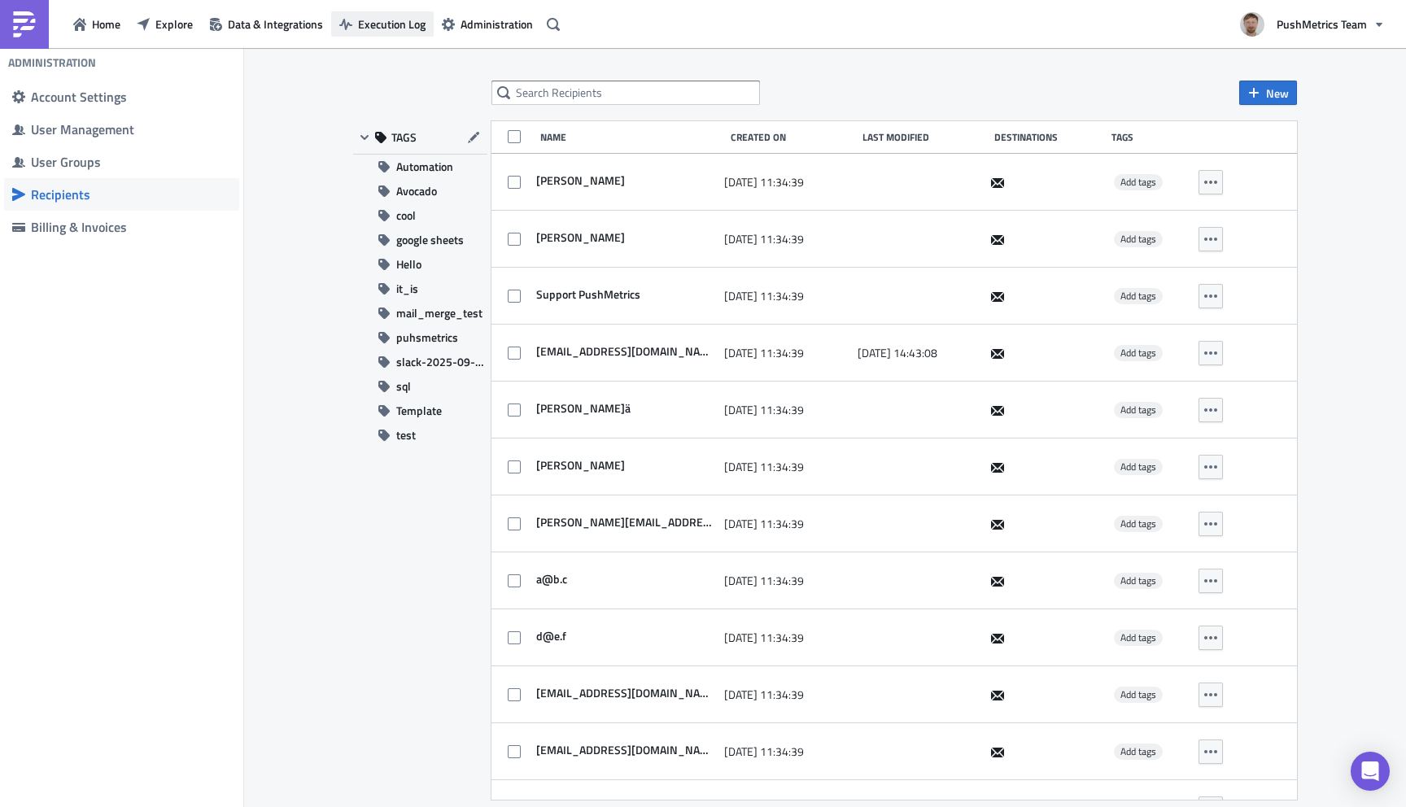
click at [379, 20] on span "Execution Log" at bounding box center [392, 23] width 68 height 17
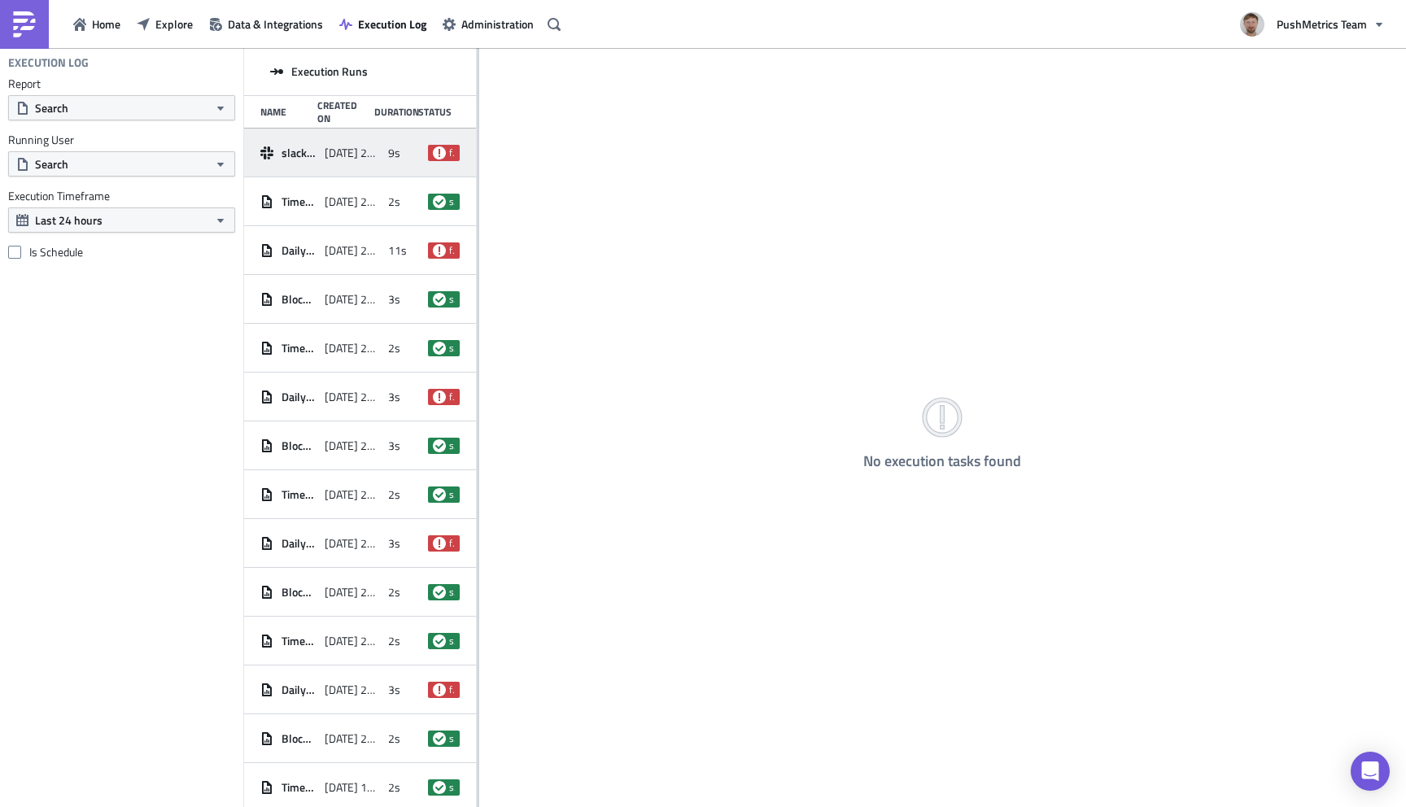
click at [340, 164] on div "[DATE] 23:21" at bounding box center [353, 152] width 56 height 29
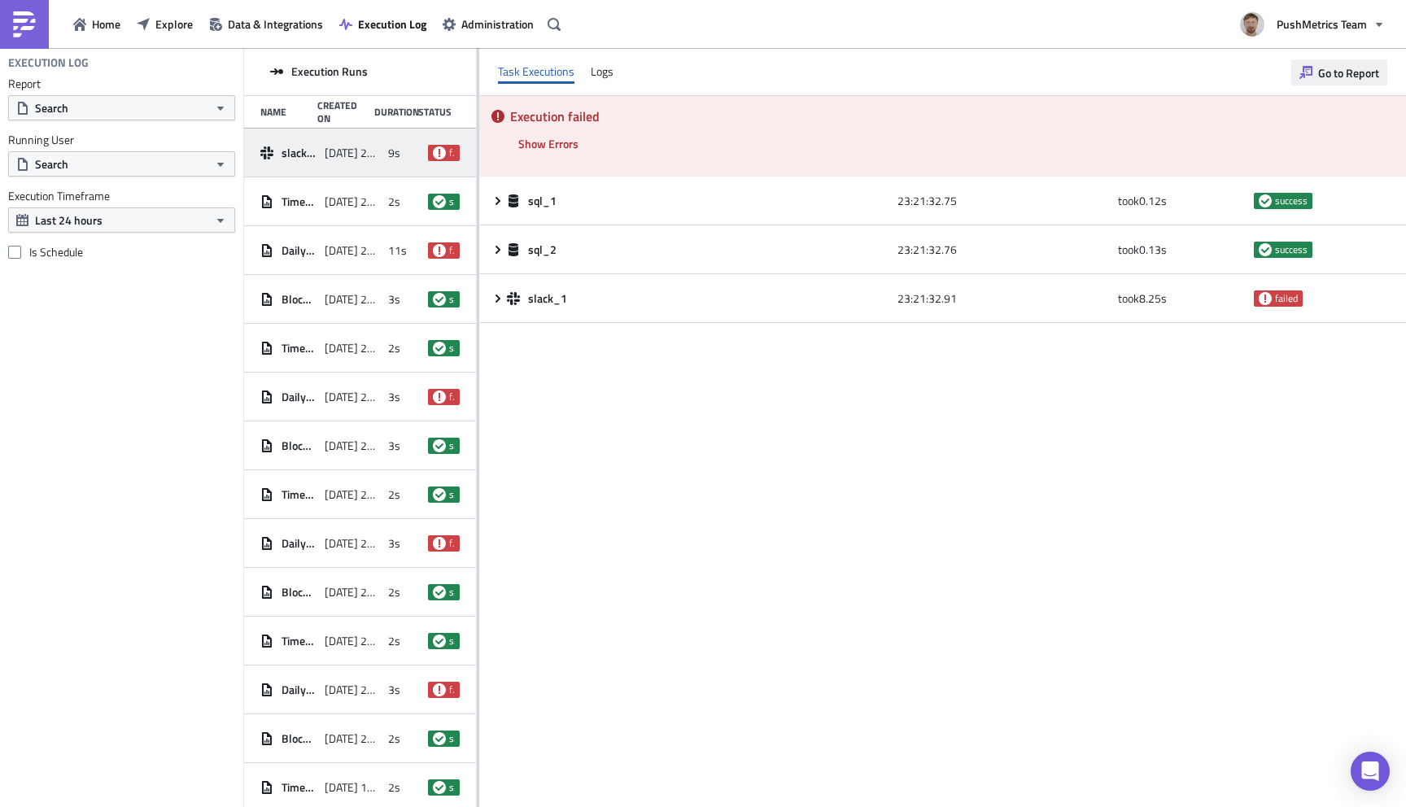
click at [1338, 68] on span "Go to Report" at bounding box center [1348, 72] width 61 height 17
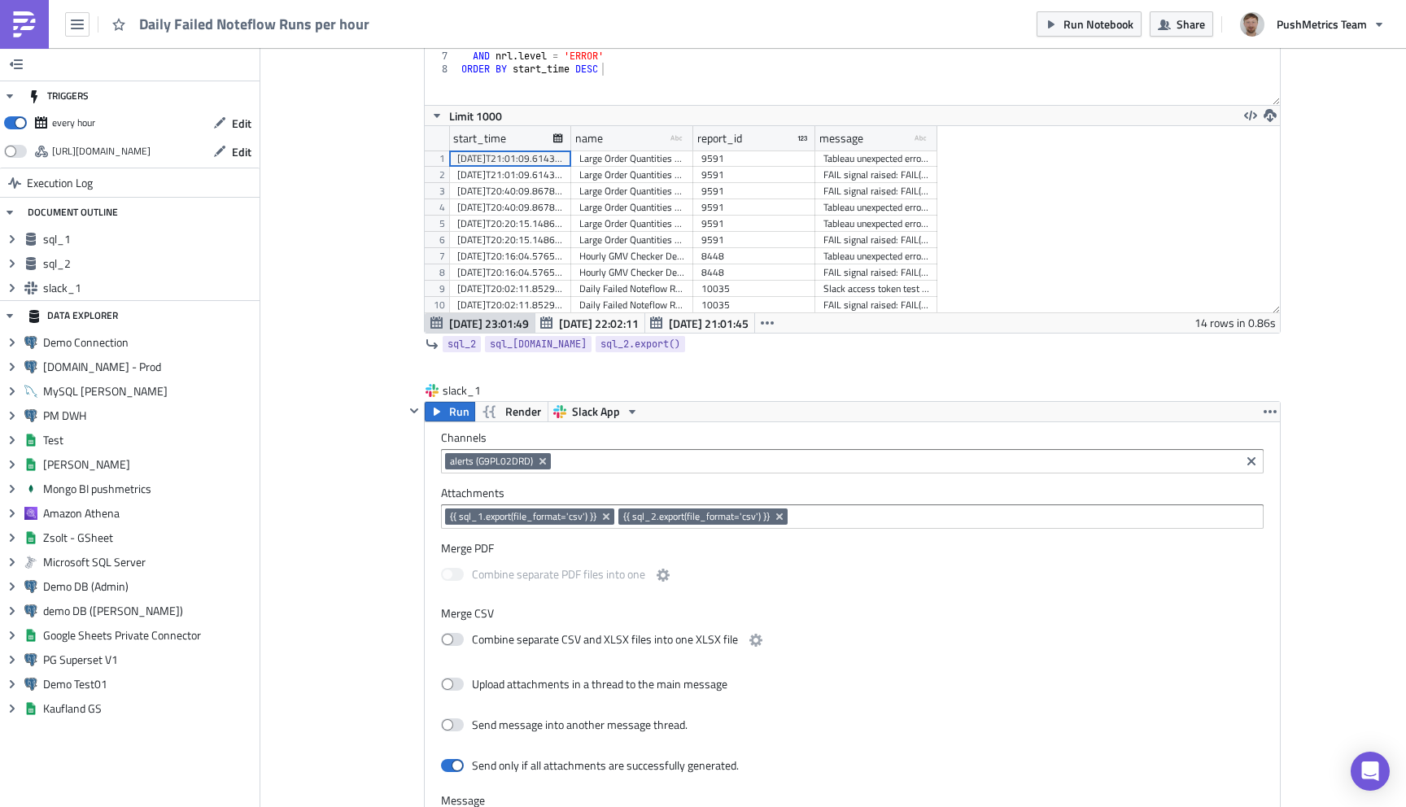
scroll to position [186, 854]
click at [544, 461] on icon "Remove Tag" at bounding box center [542, 461] width 13 height 13
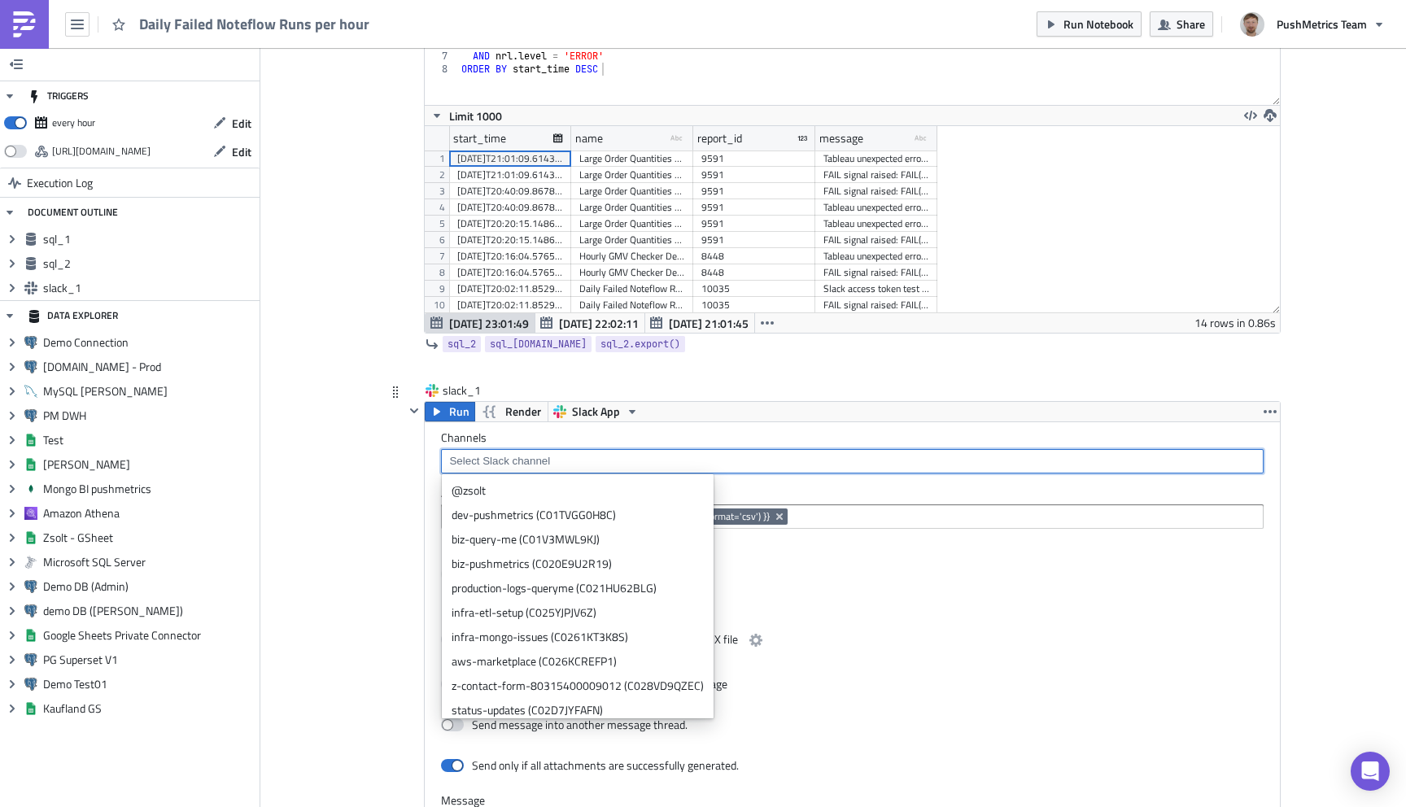
click at [574, 467] on input at bounding box center [851, 461] width 813 height 16
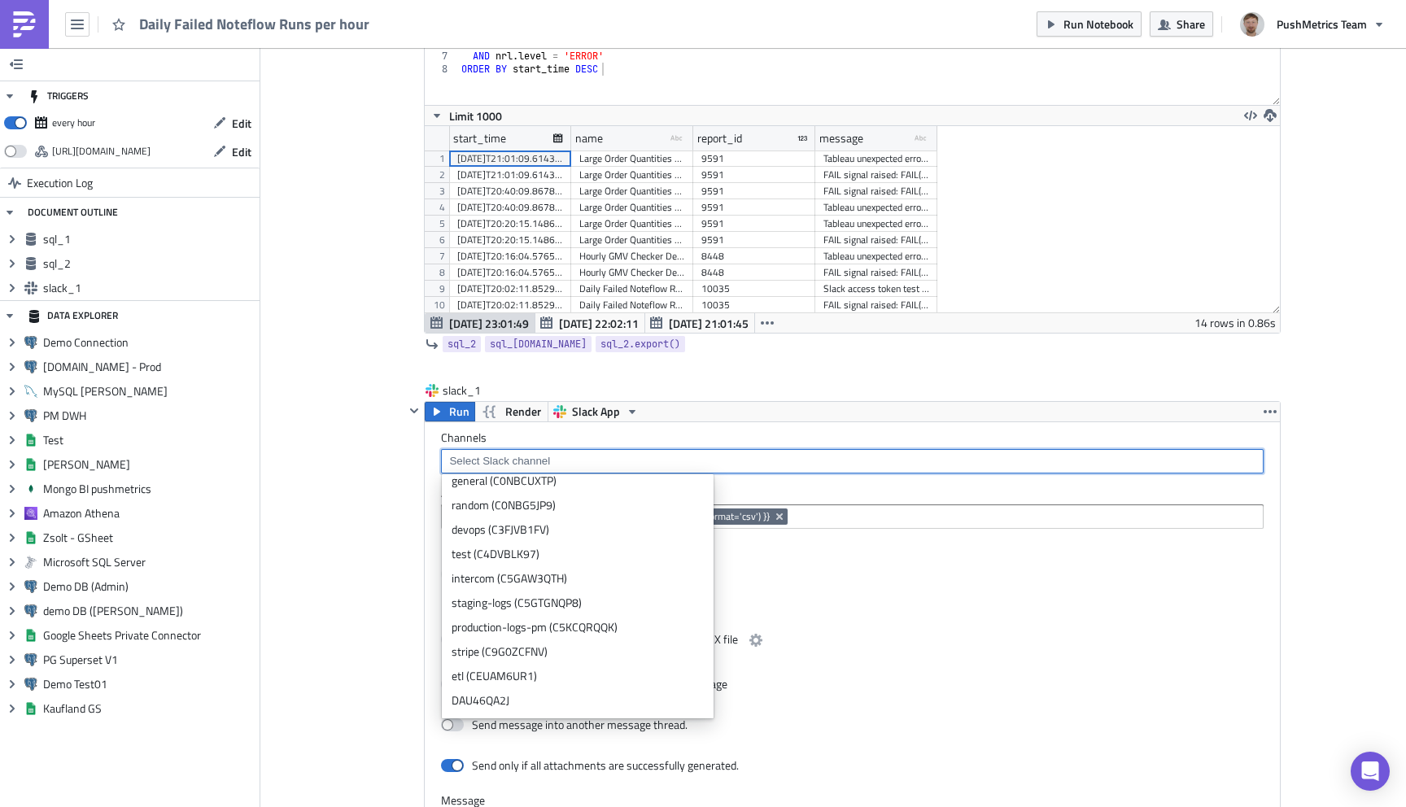
scroll to position [511, 0]
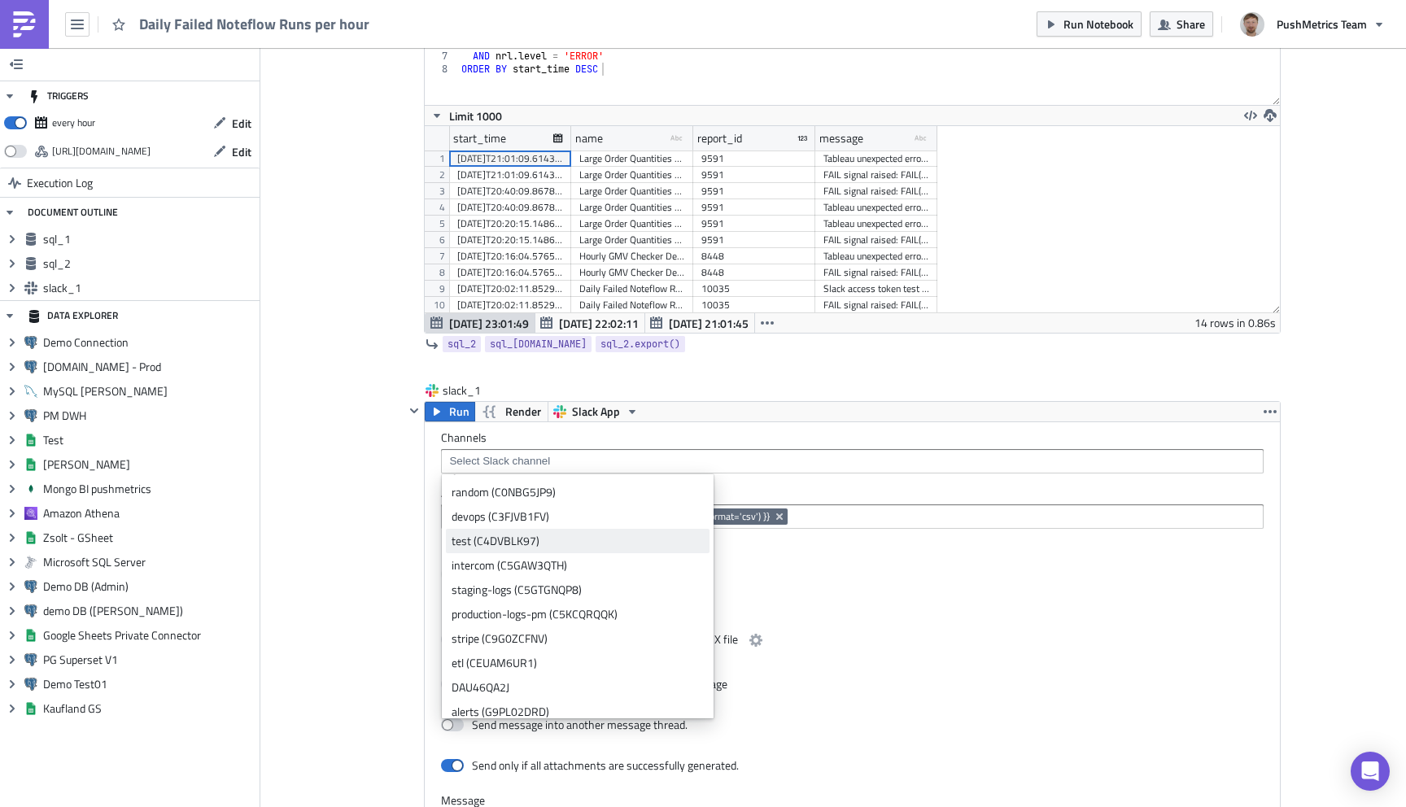
click at [527, 543] on div "test (C4DVBLK97)" at bounding box center [578, 541] width 252 height 16
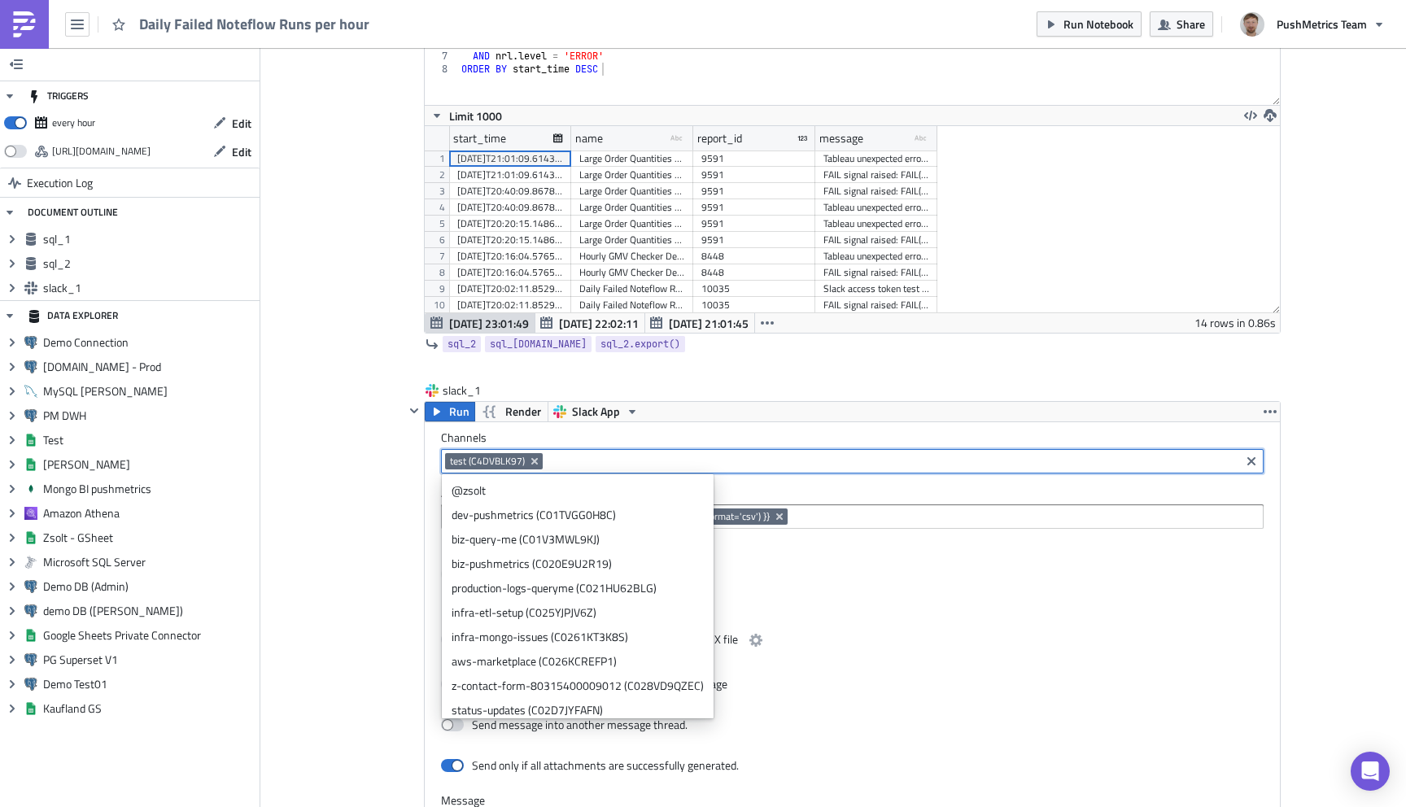
click at [339, 547] on div "Add Image Execution Log Daily Failed Noteflow Runs per hour sql_1 Run Render [D…" at bounding box center [833, 339] width 1146 height 1992
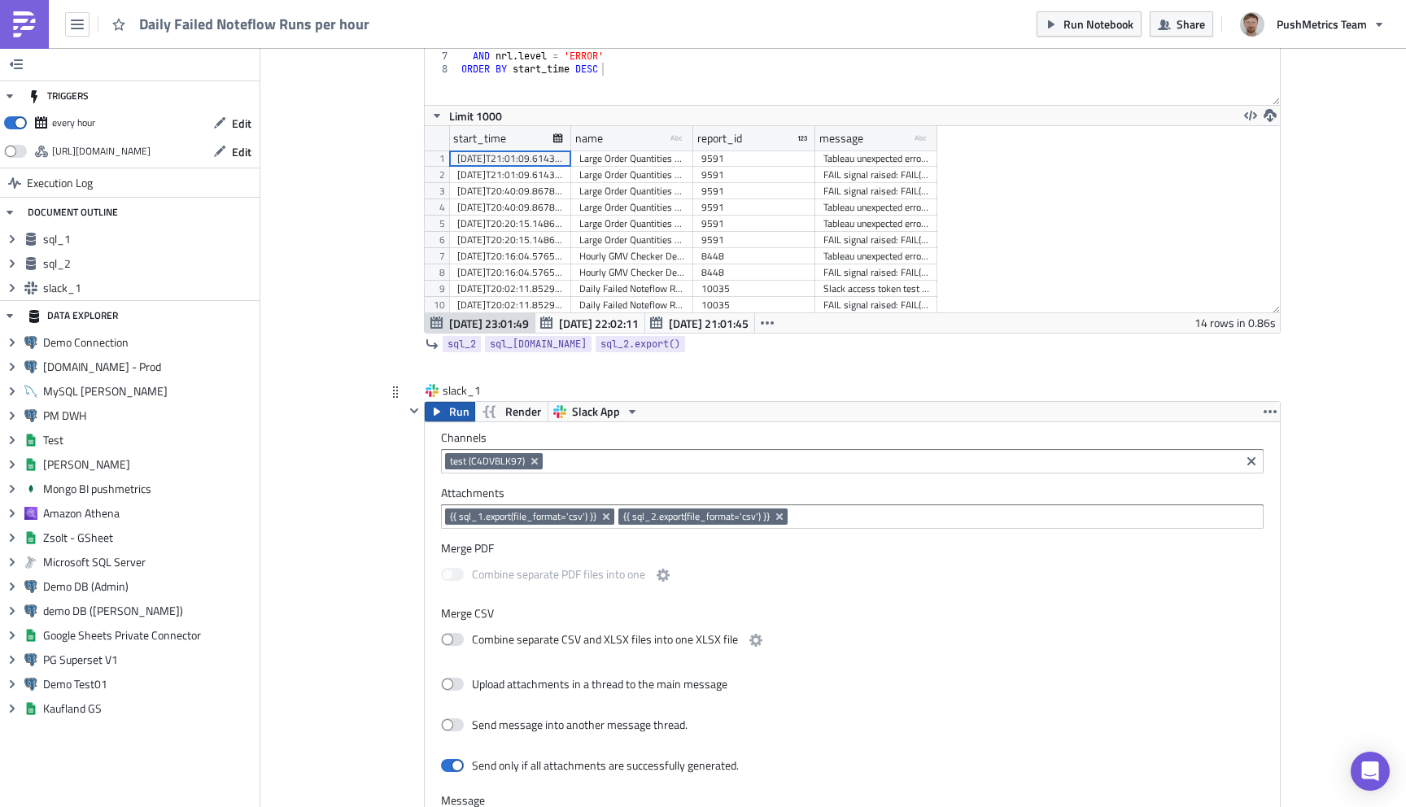
click at [454, 404] on span "Run" at bounding box center [459, 412] width 20 height 20
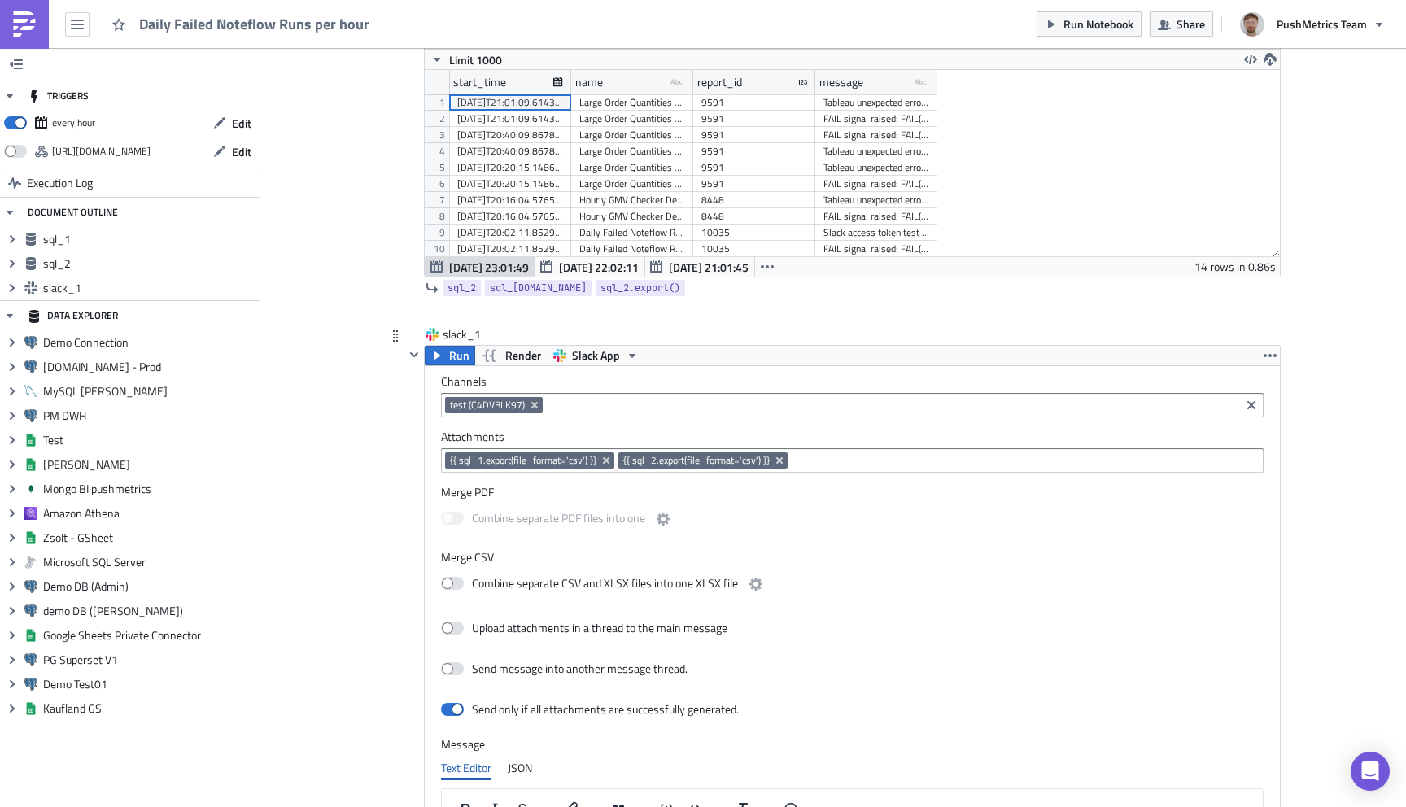
scroll to position [767, 0]
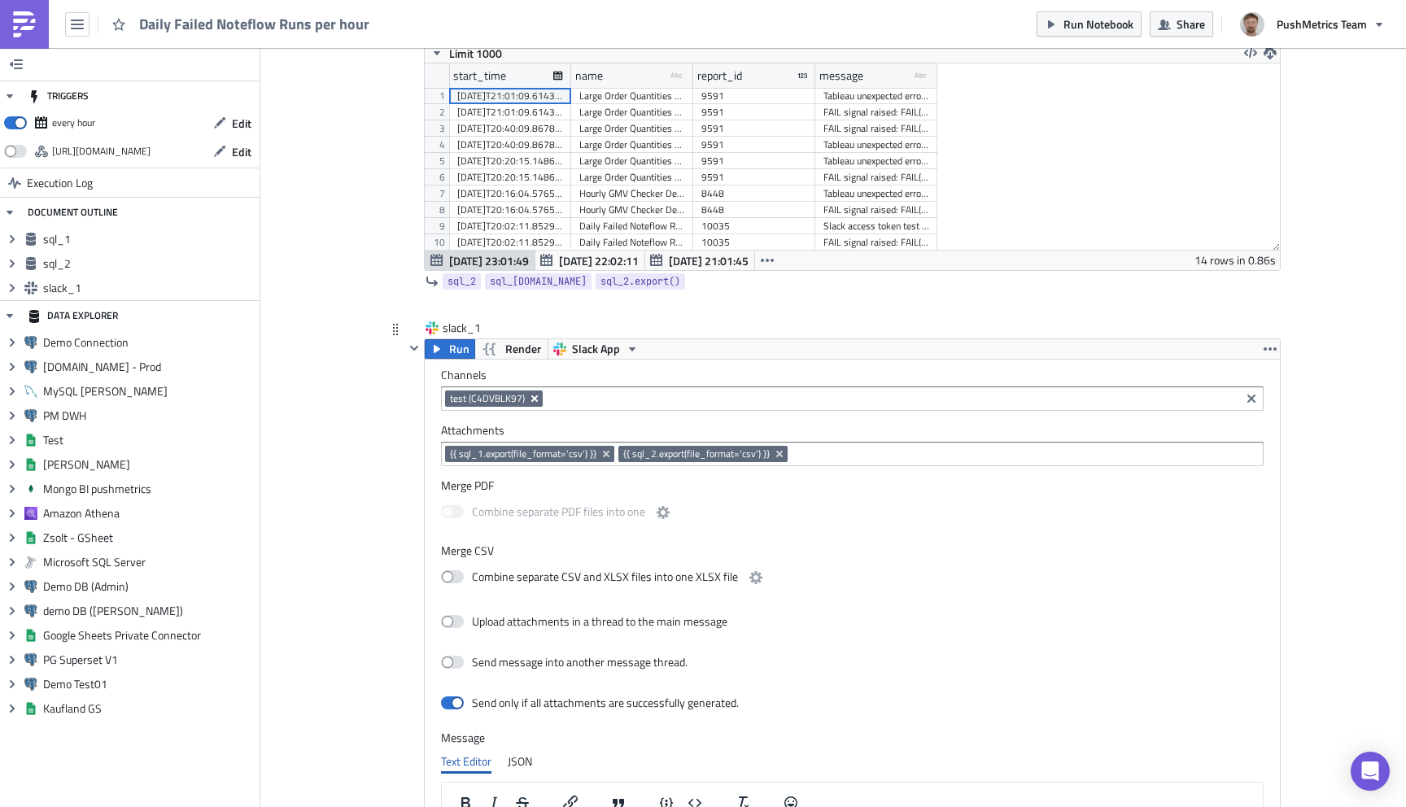
click at [531, 400] on icon "Remove Tag" at bounding box center [534, 398] width 7 height 7
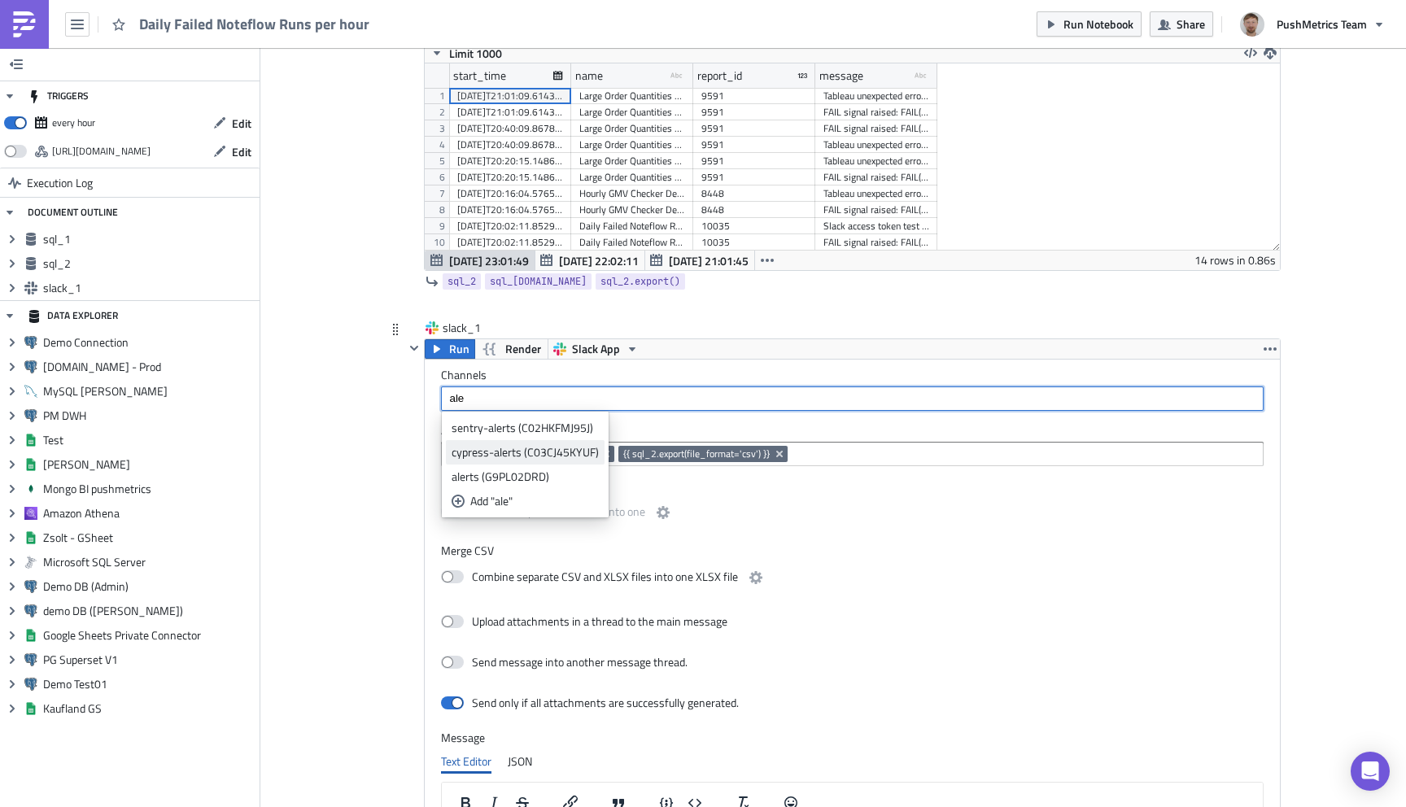
type input "ale"
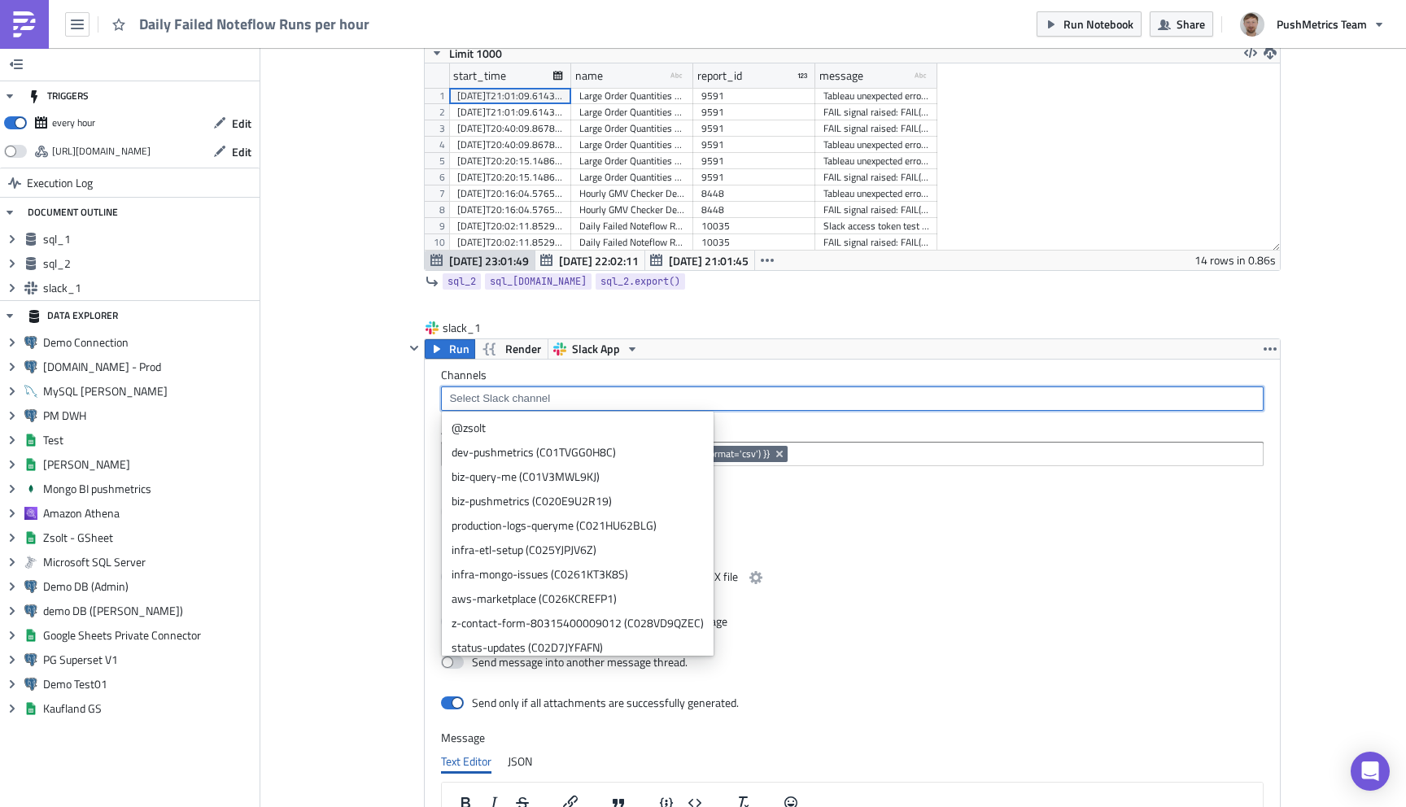
paste input "C9PL02DRD"
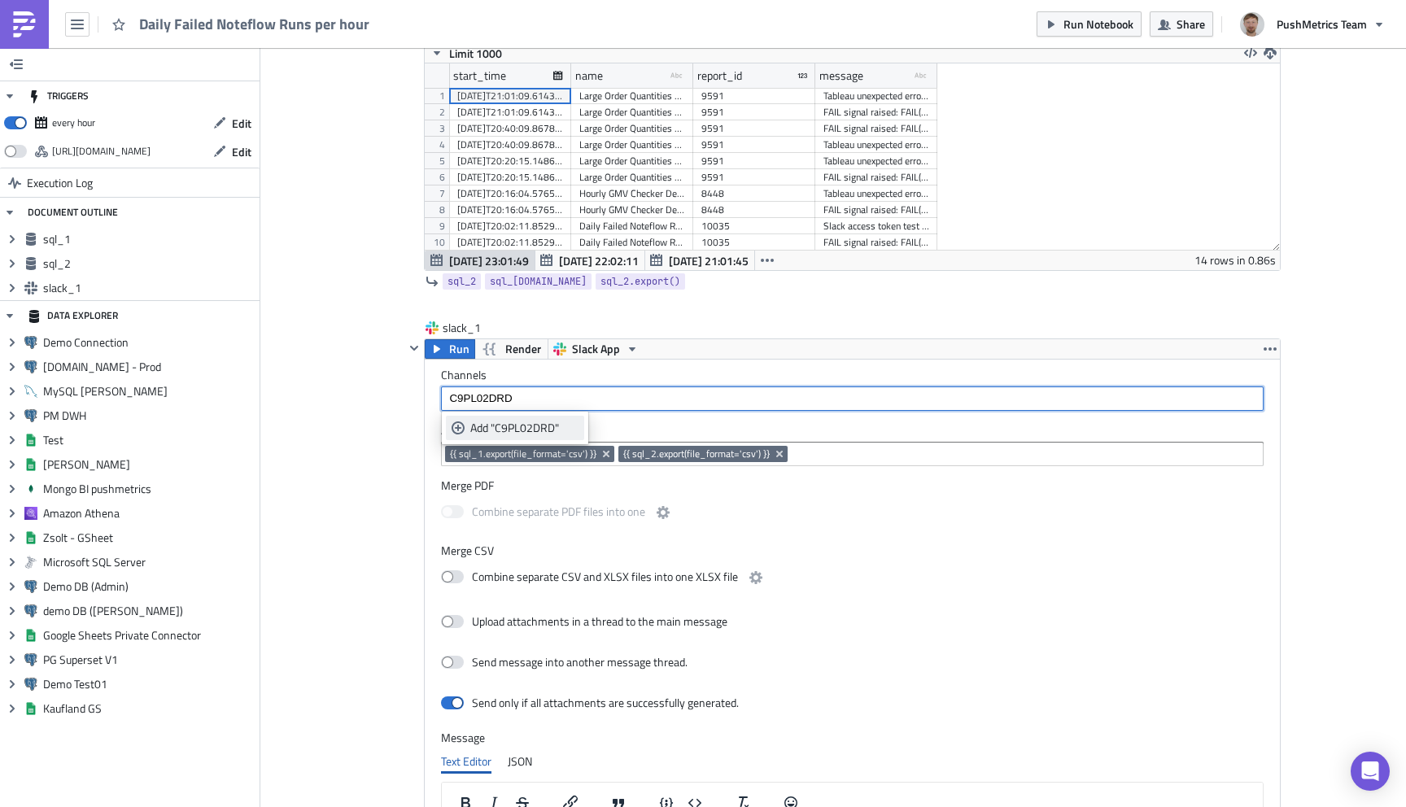
type input "C9PL02DRD"
click at [496, 424] on div "Add "C9PL02DRD"" at bounding box center [524, 428] width 108 height 16
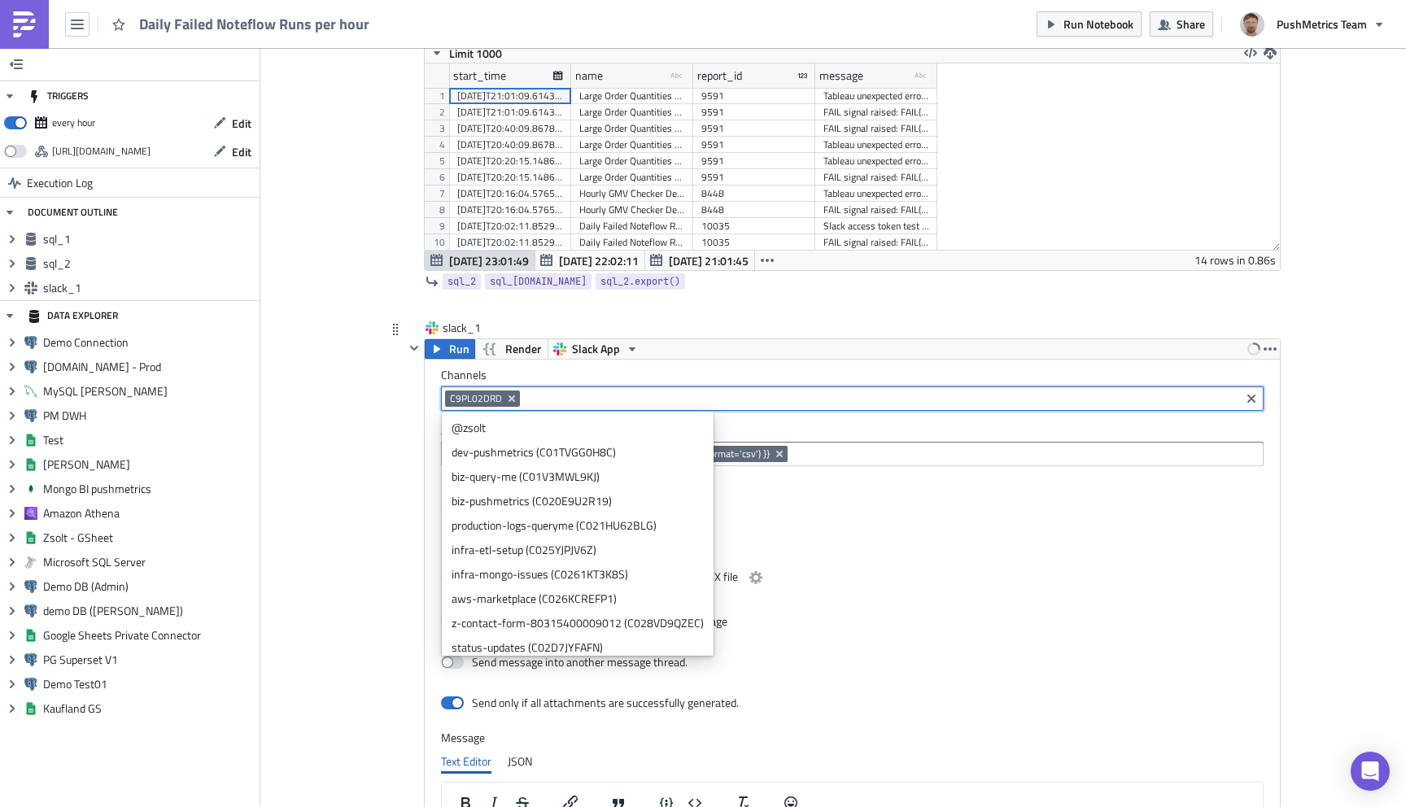
click at [395, 445] on div "slack_1 Run Render Slack App Channels C9PL02DRD Attachments {{ sql_1.export(fil…" at bounding box center [833, 736] width 895 height 833
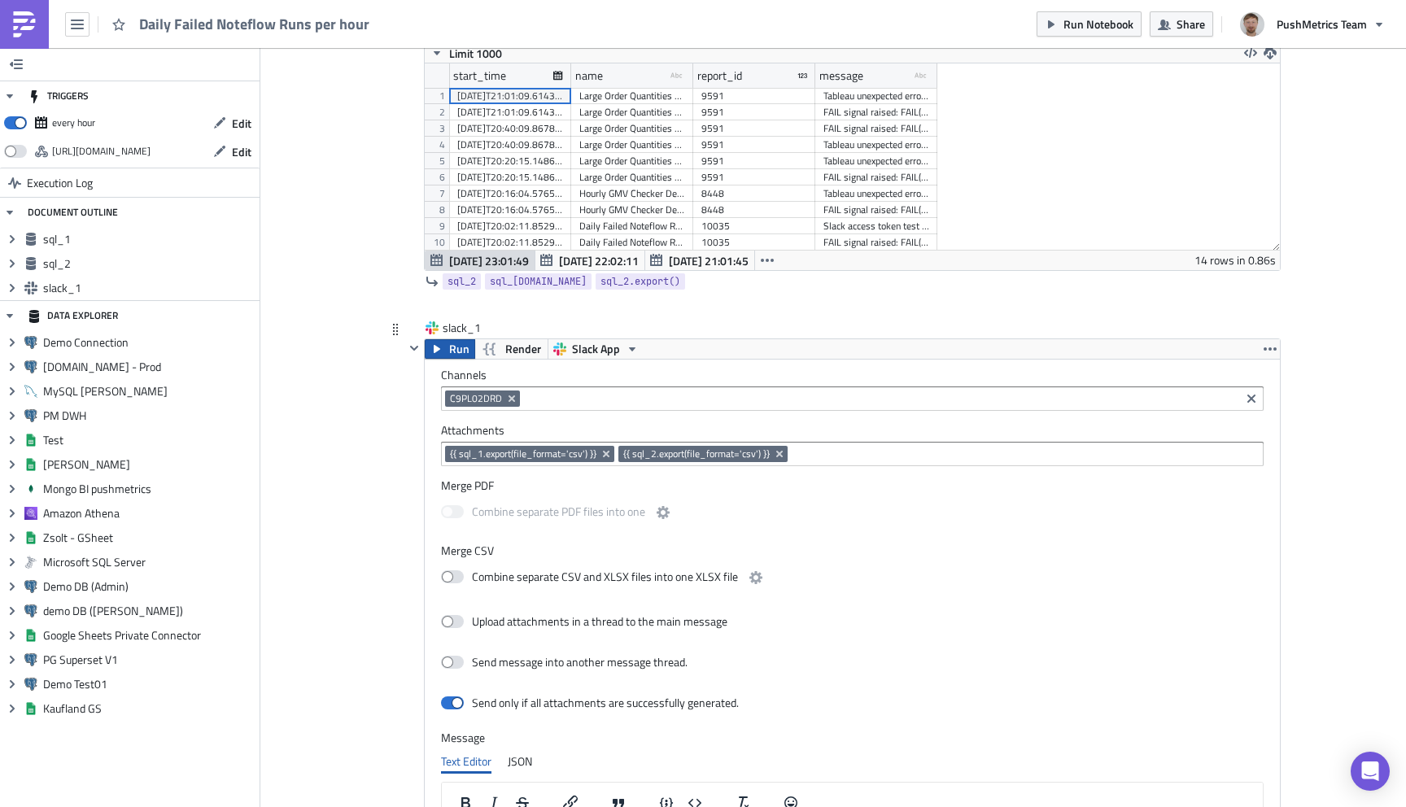
click at [453, 349] on span "Run" at bounding box center [459, 349] width 20 height 20
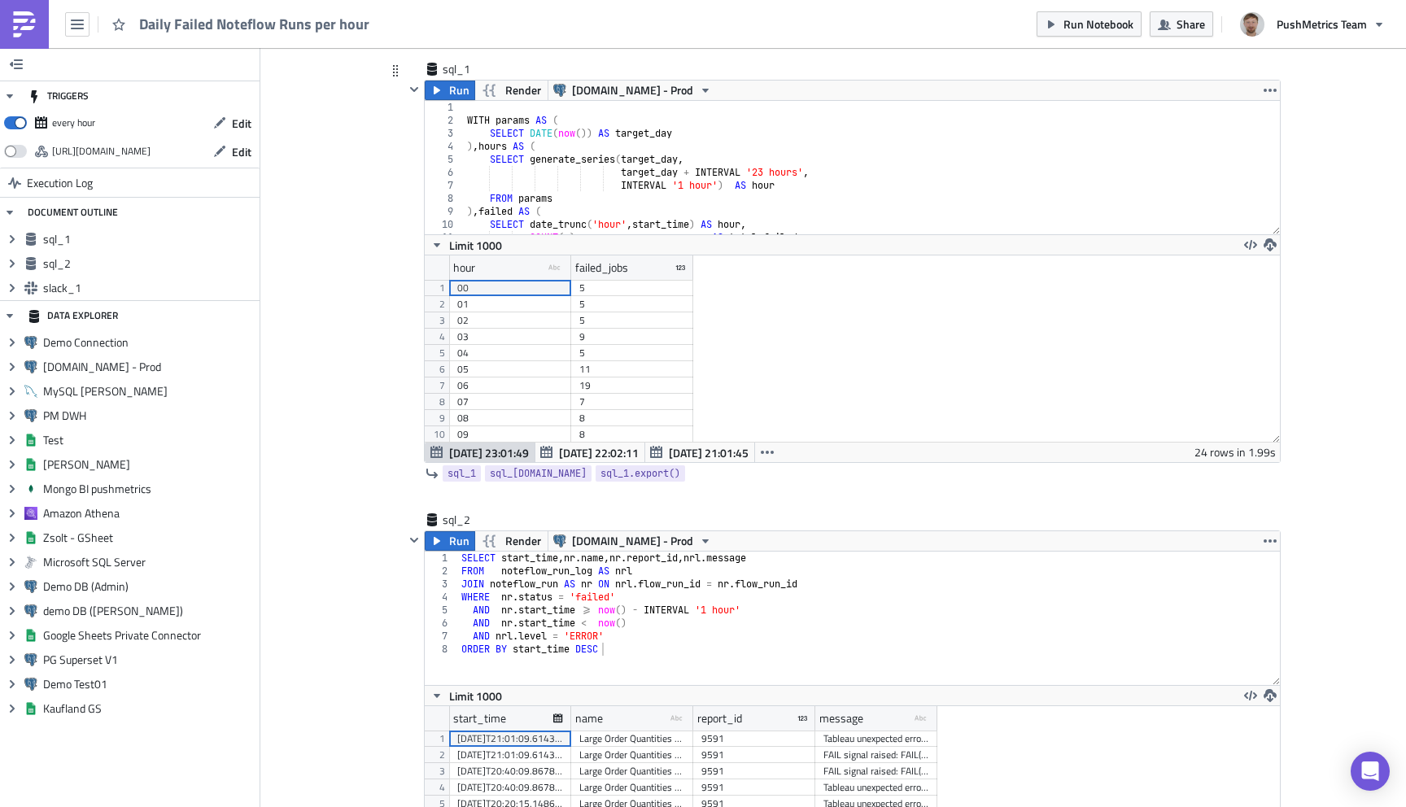
scroll to position [0, 0]
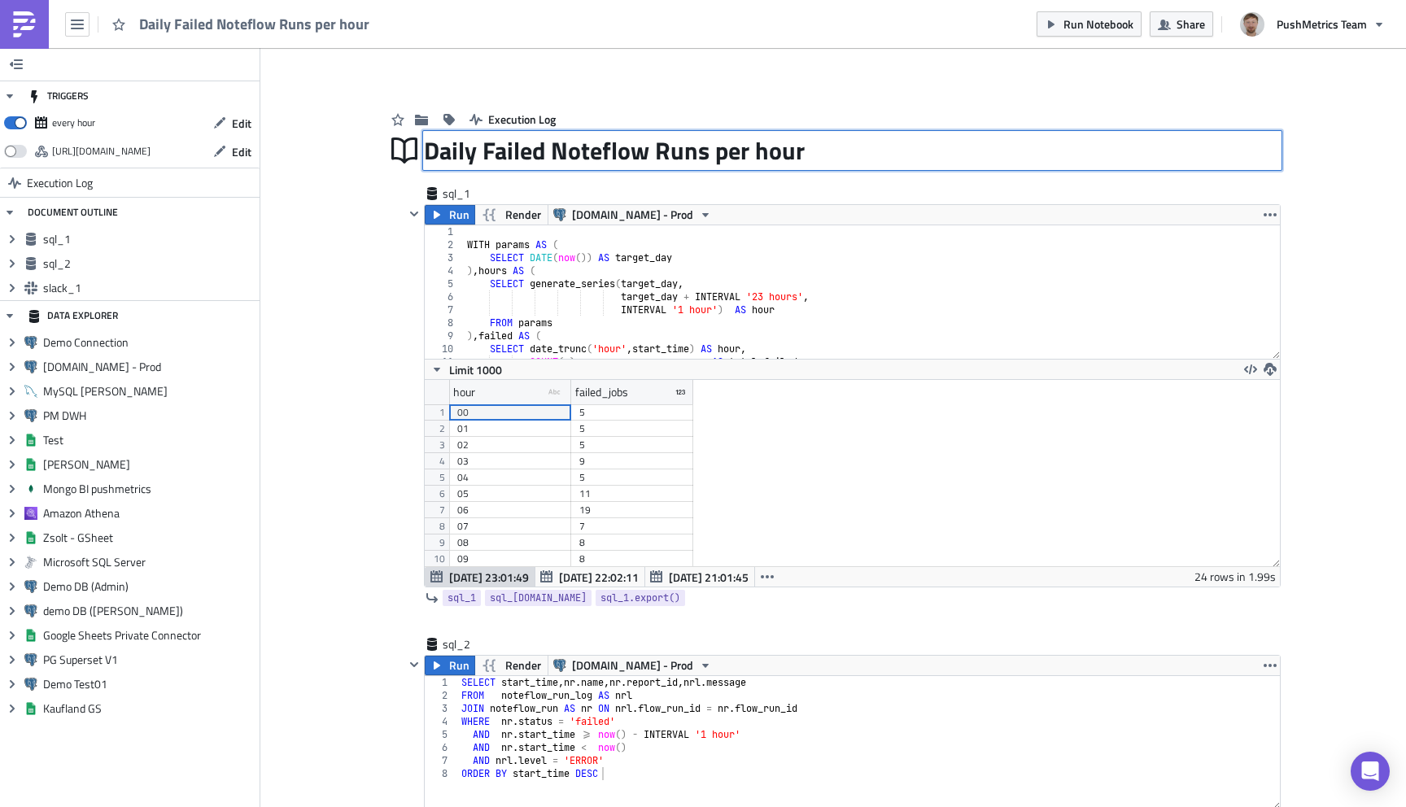
drag, startPoint x: 813, startPoint y: 150, endPoint x: 425, endPoint y: 153, distance: 388.1
click at [425, 153] on div "Daily Failed Noteflow Runs per hour Daily Failed Noteflow Runs per hour" at bounding box center [852, 150] width 857 height 37
click at [460, 159] on input "Daily Failed Noteflow Runs per hour" at bounding box center [616, 150] width 385 height 31
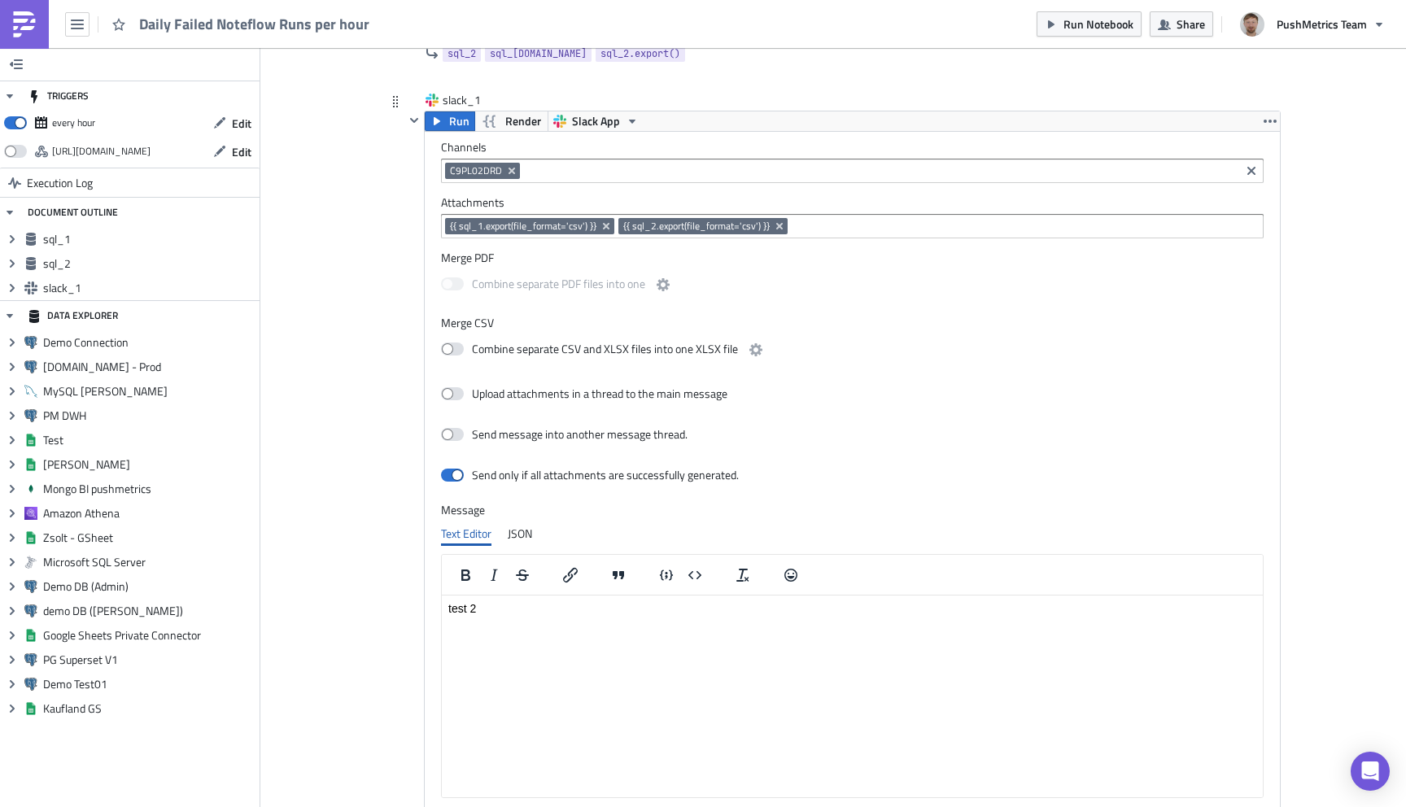
scroll to position [1003, 0]
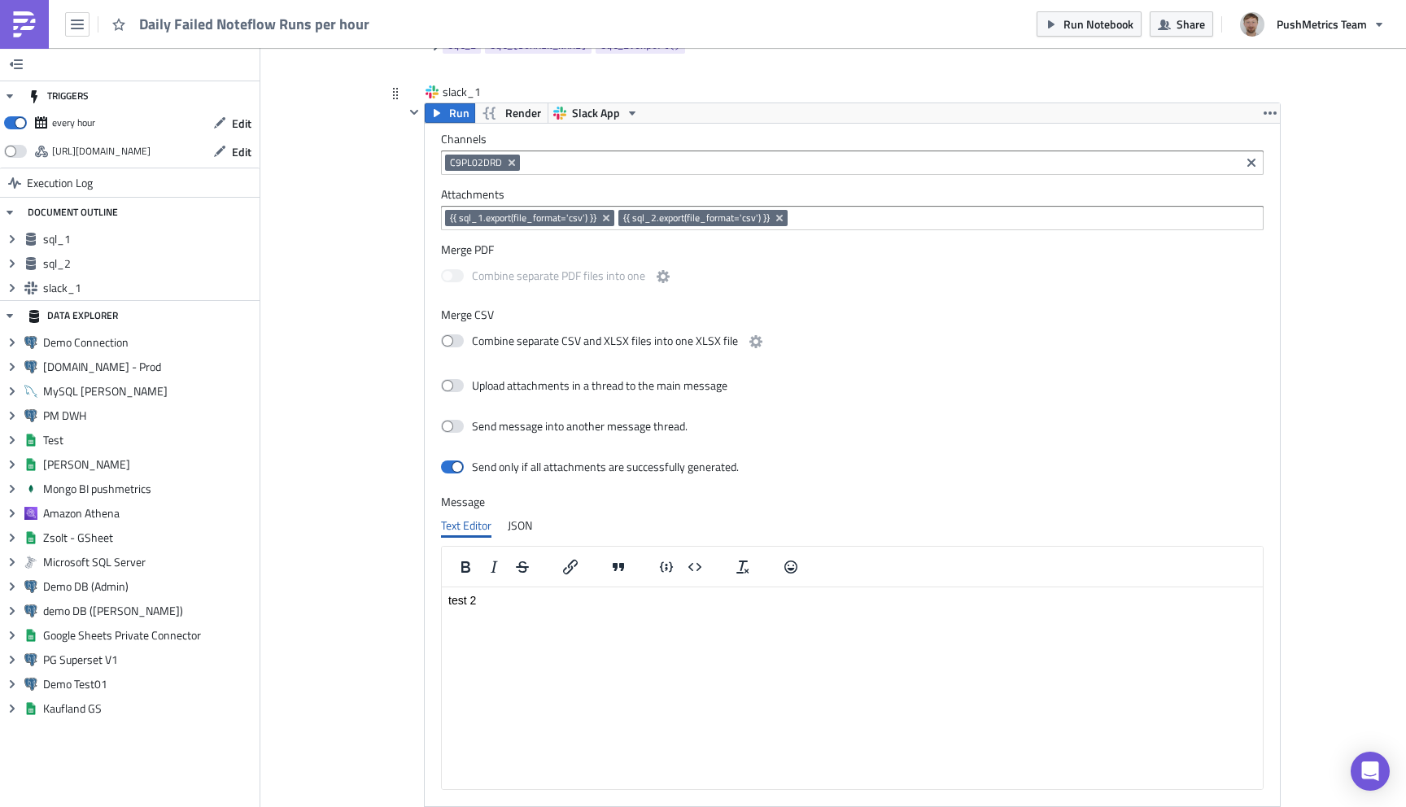
click at [527, 613] on html "test 2" at bounding box center [852, 600] width 821 height 26
paste body "Rich Text Area. Press ALT-0 for help."
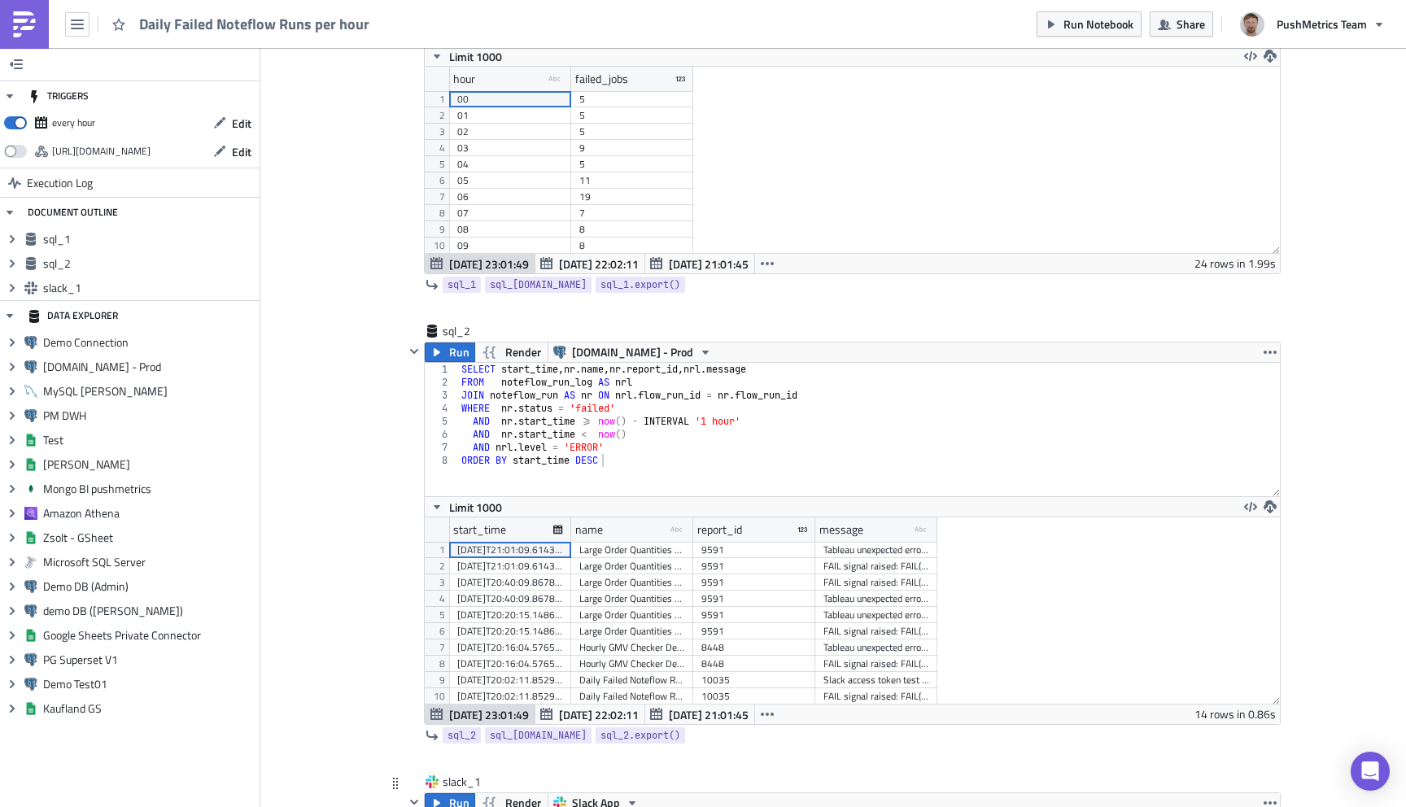
scroll to position [0, 0]
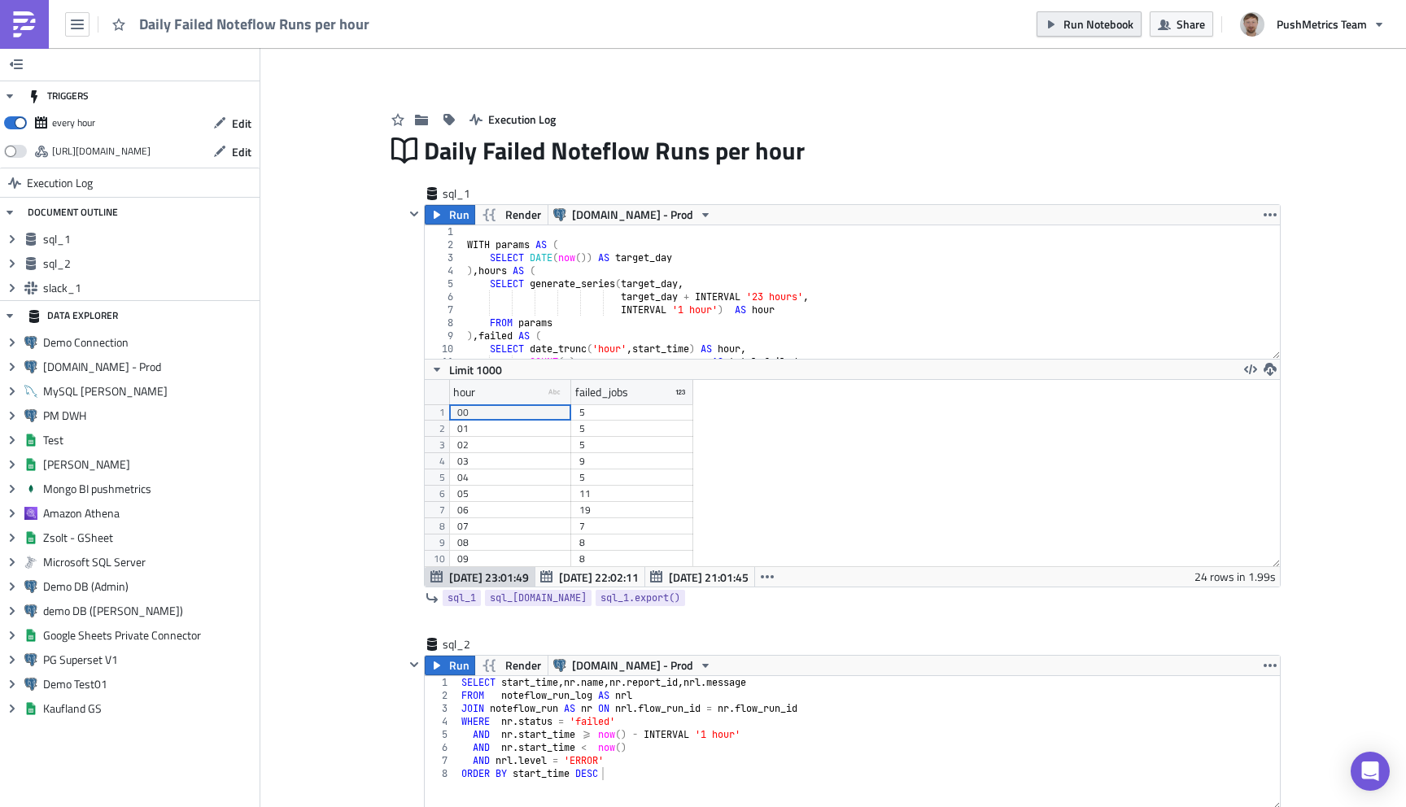
click at [1076, 24] on span "Run Notebook" at bounding box center [1098, 23] width 70 height 17
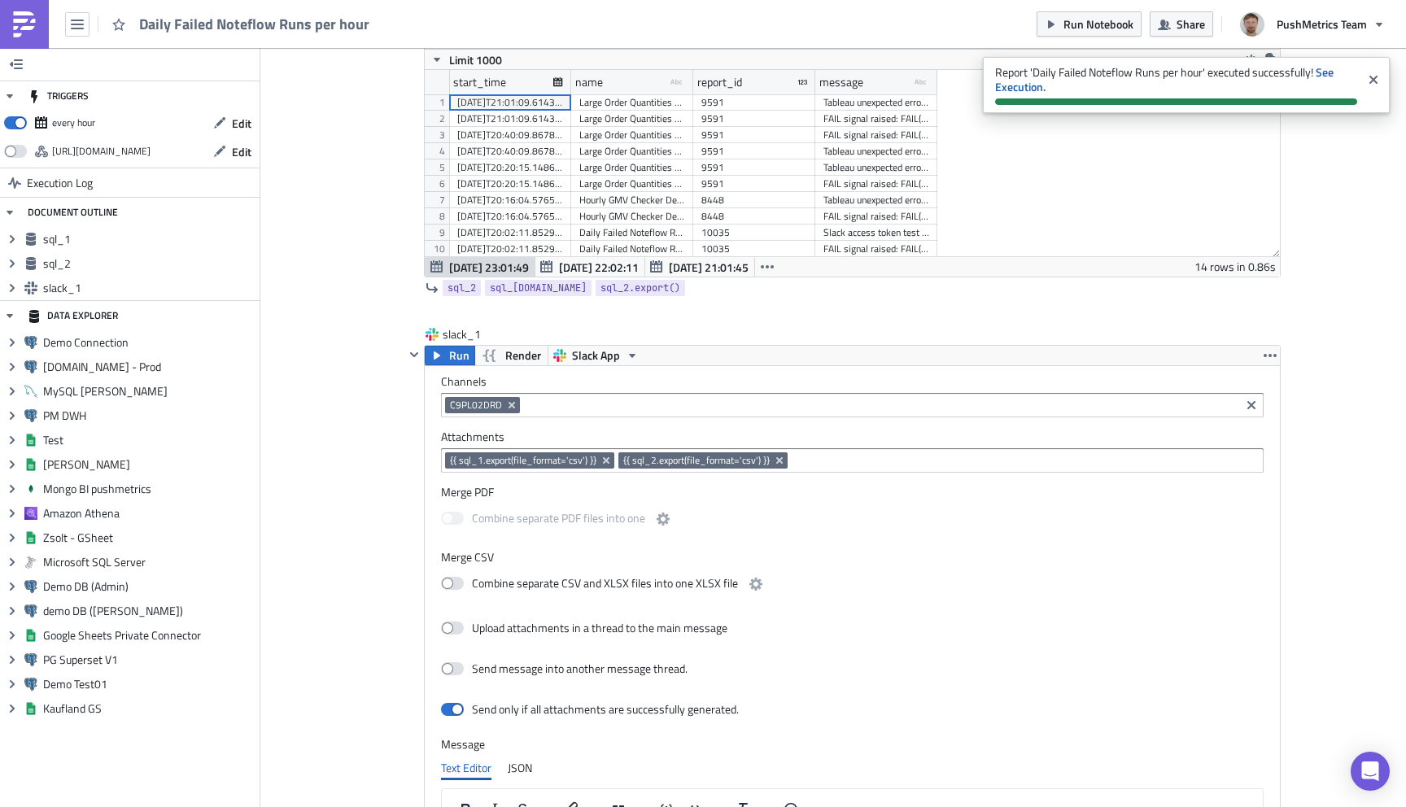
scroll to position [1137, 0]
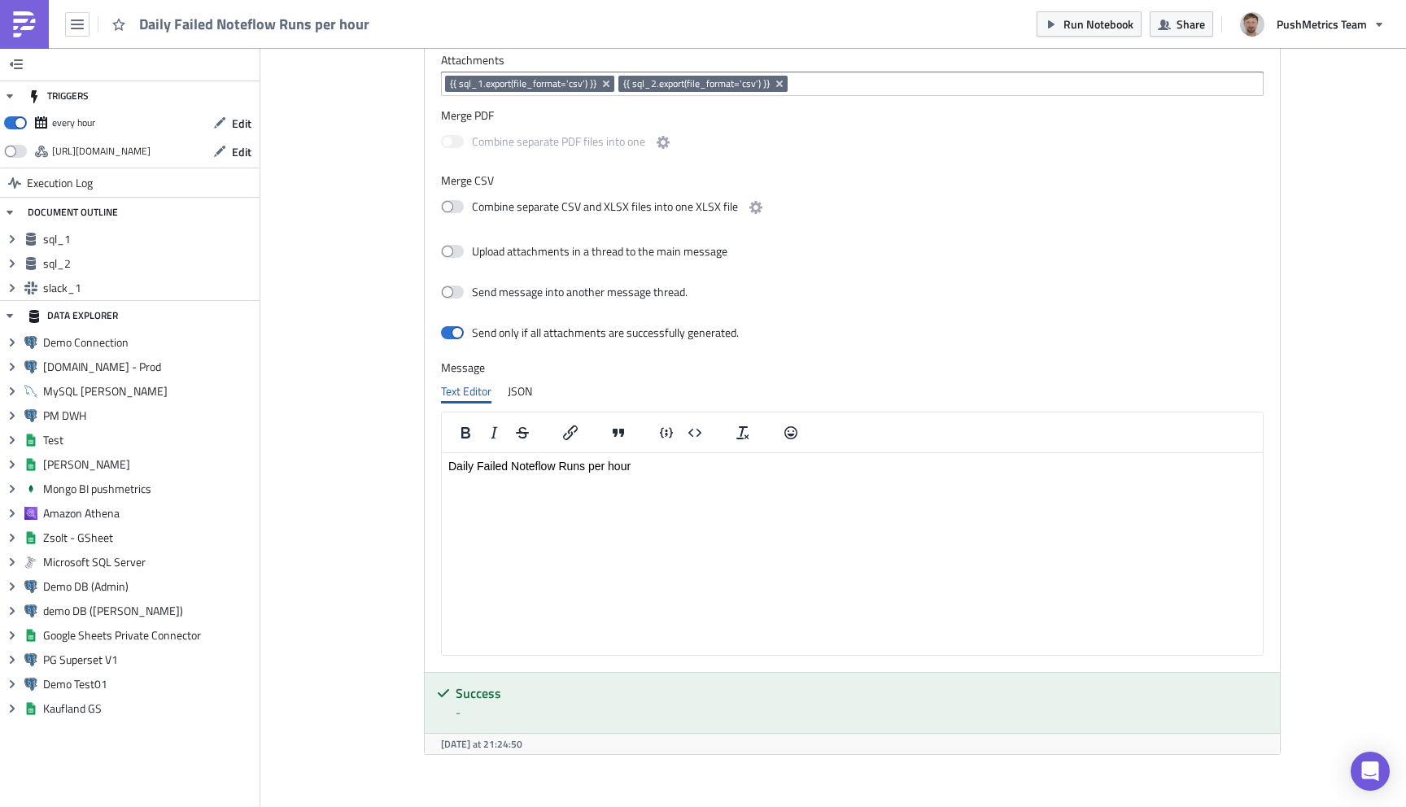
click at [12, 24] on img at bounding box center [24, 24] width 26 height 26
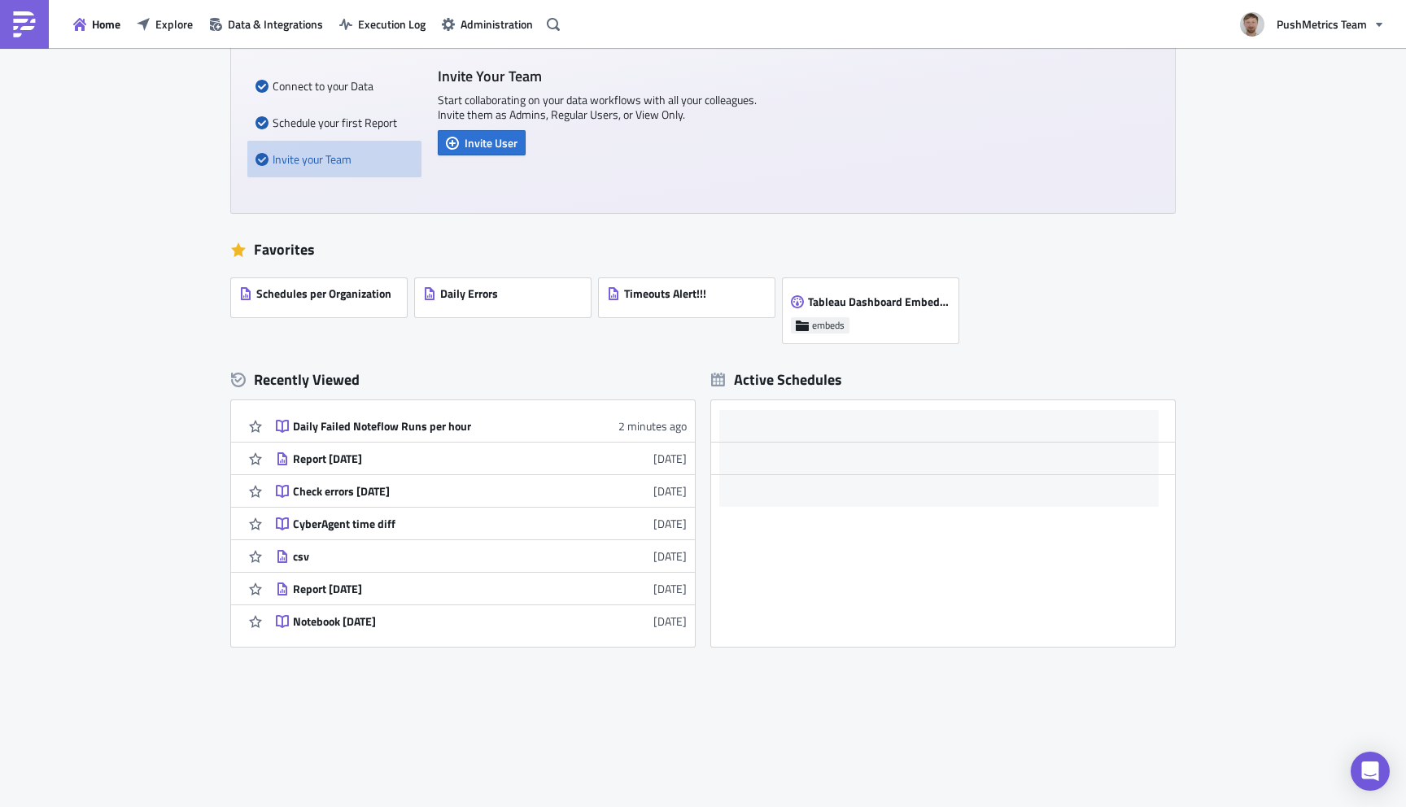
scroll to position [127, 0]
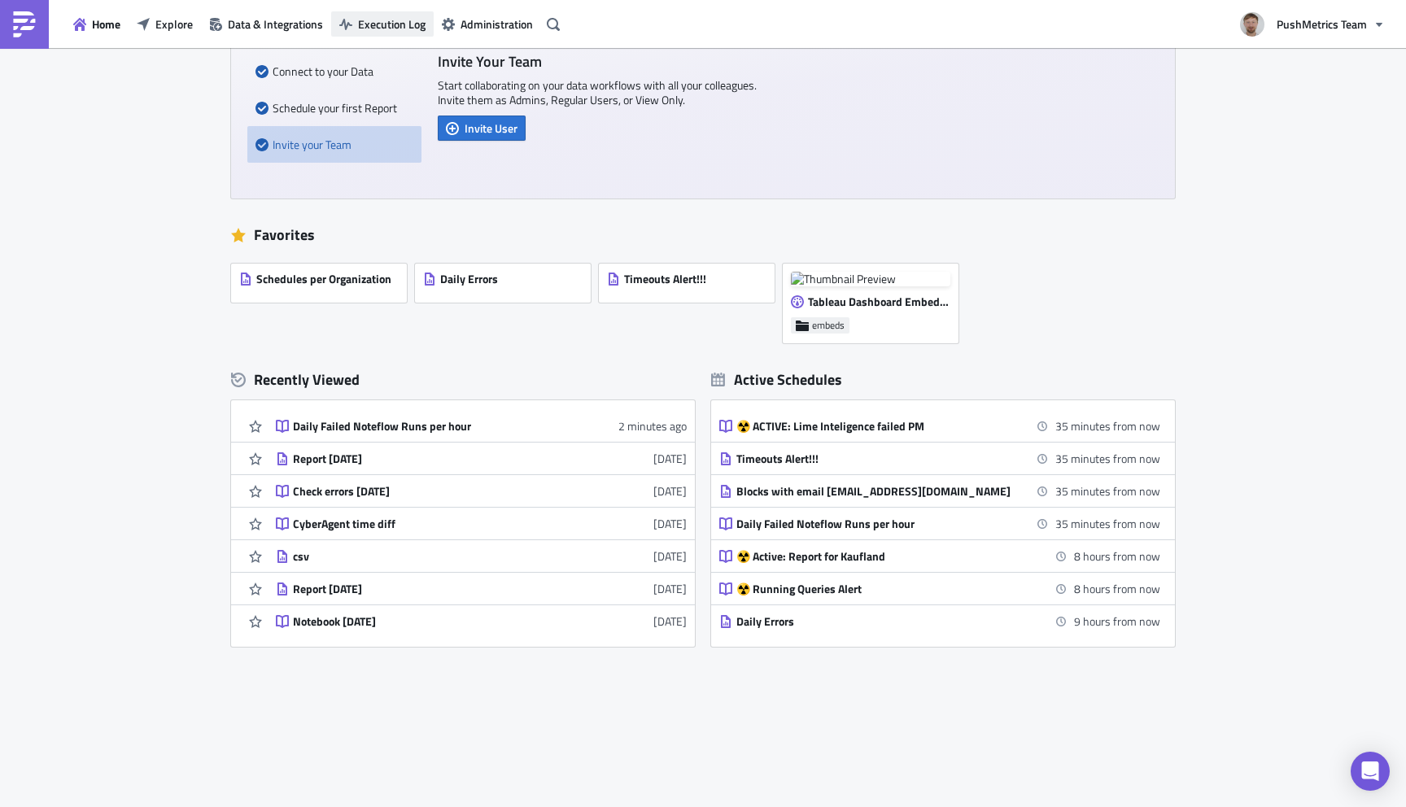
click at [394, 21] on span "Execution Log" at bounding box center [392, 23] width 68 height 17
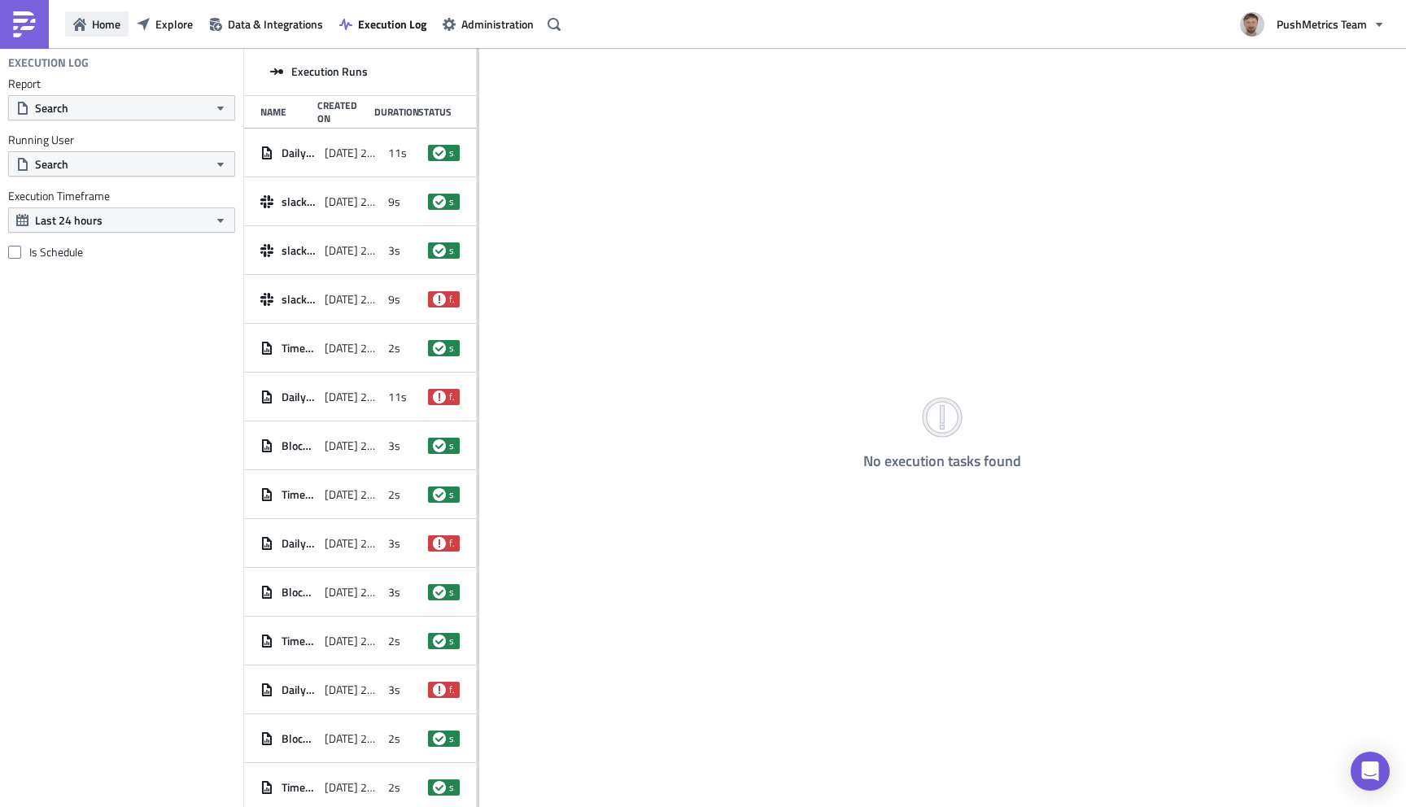
click at [92, 21] on span "Home" at bounding box center [106, 23] width 28 height 17
